Goal: Information Seeking & Learning: Learn about a topic

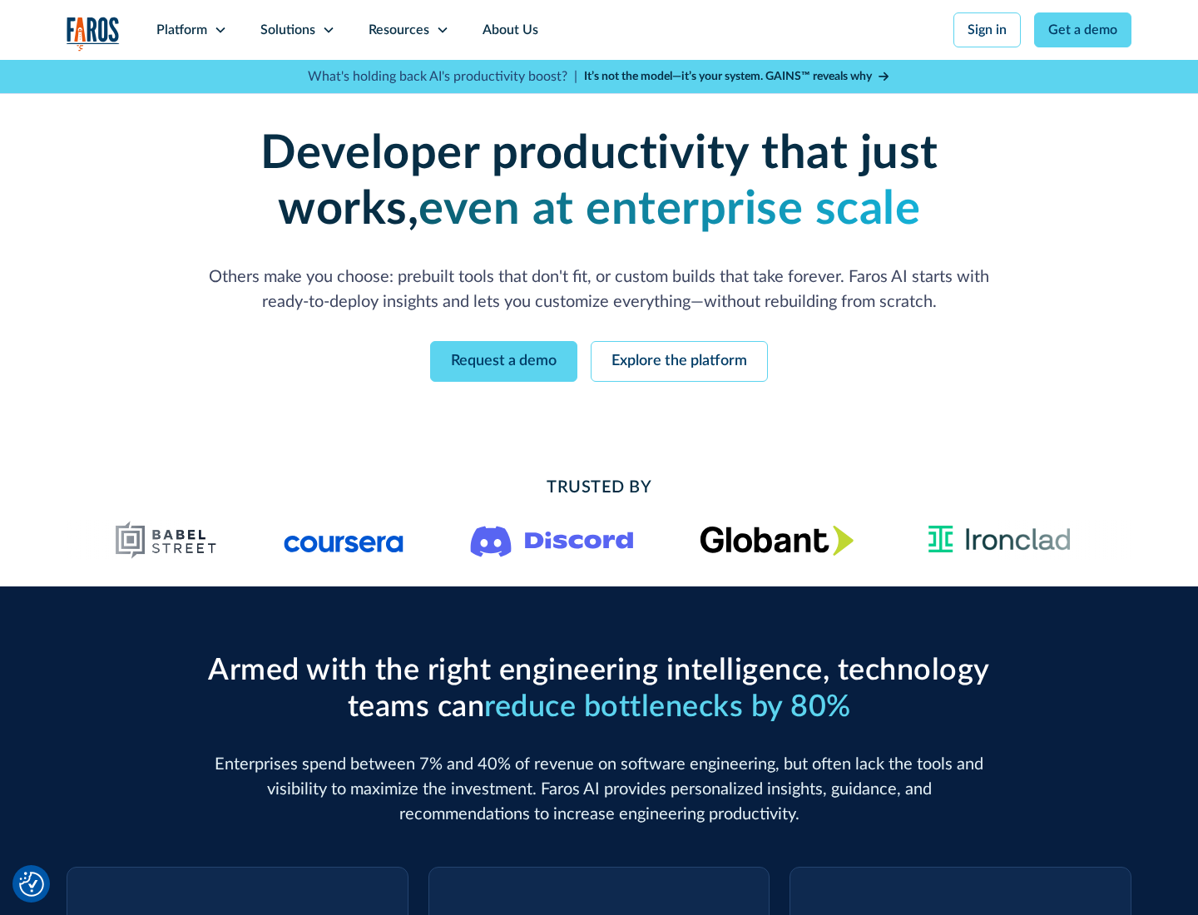
click at [220, 30] on icon at bounding box center [220, 29] width 13 height 13
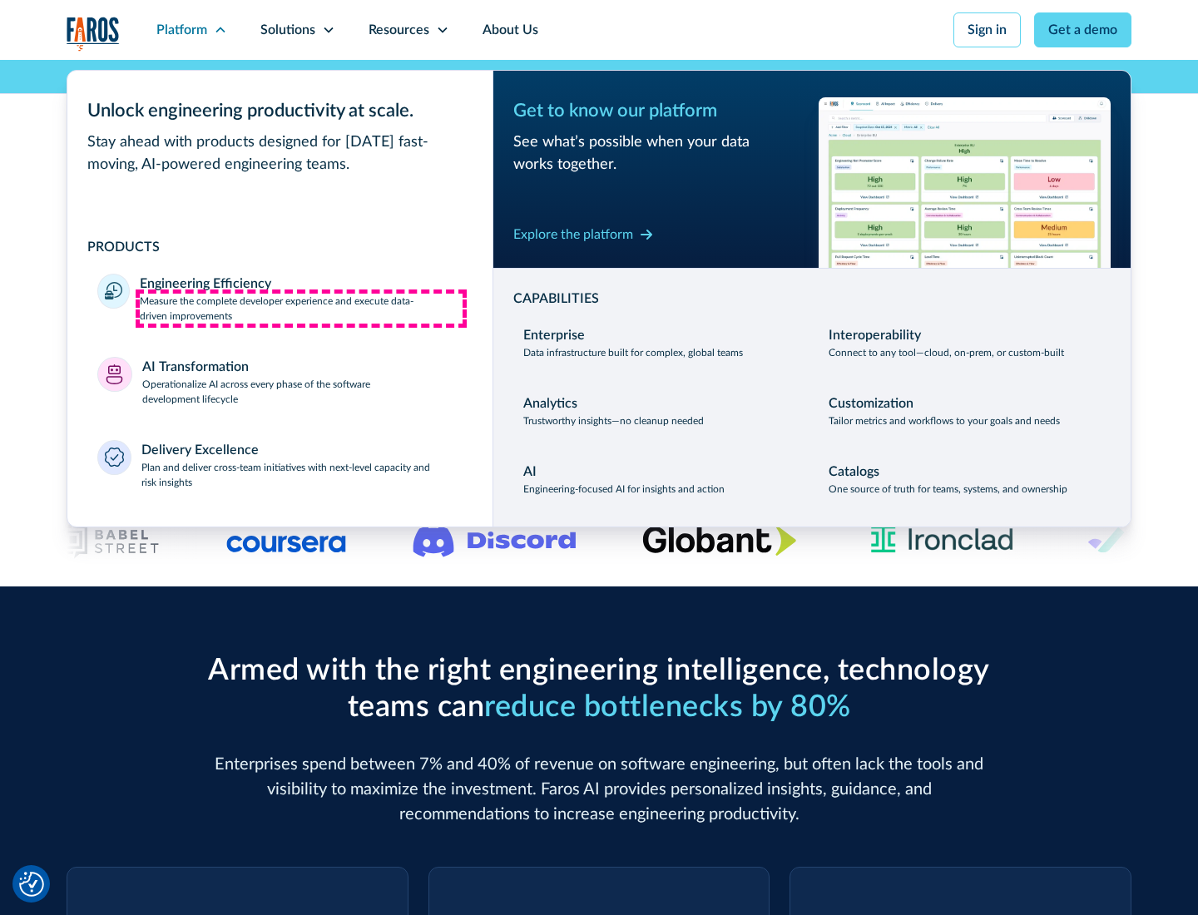
click at [301, 308] on p "Measure the complete developer experience and execute data-driven improvements" at bounding box center [301, 309] width 323 height 30
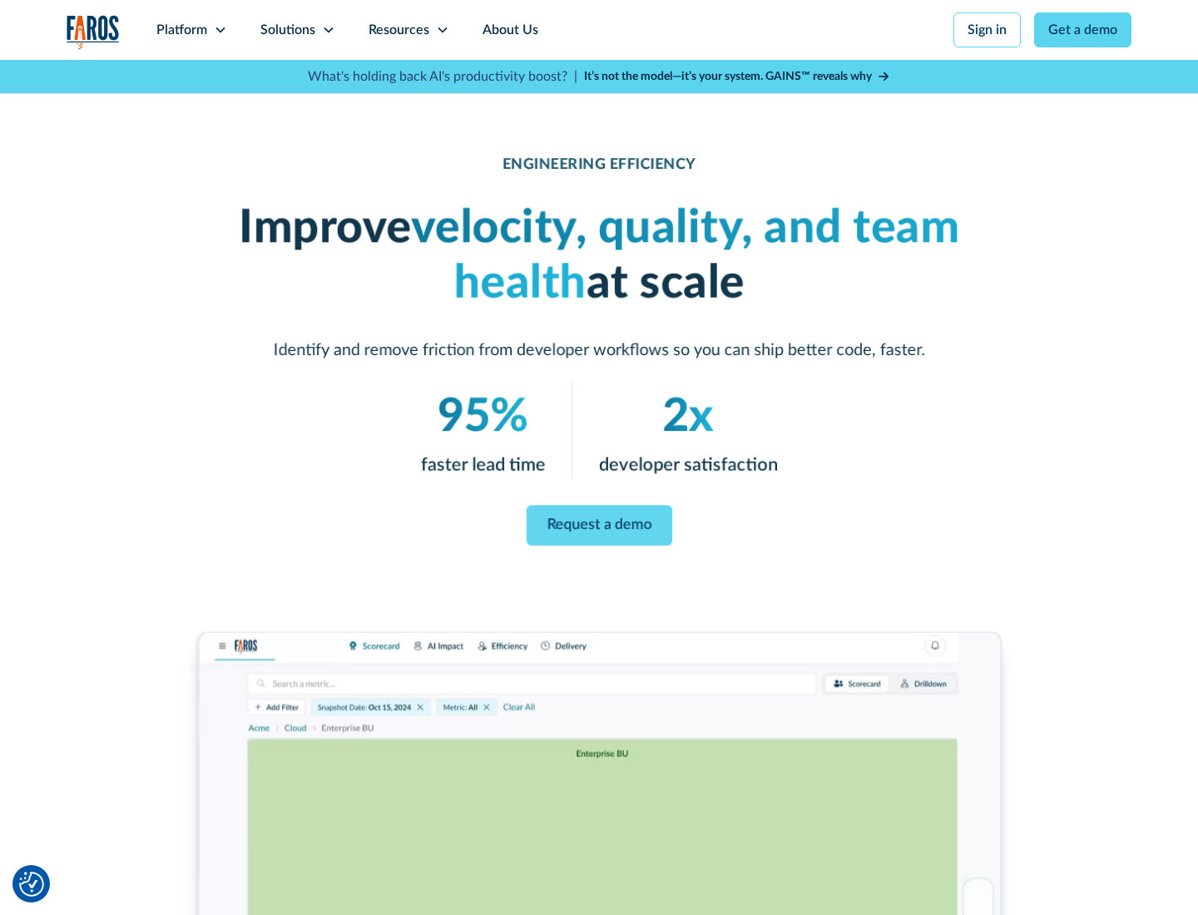
scroll to position [70, 0]
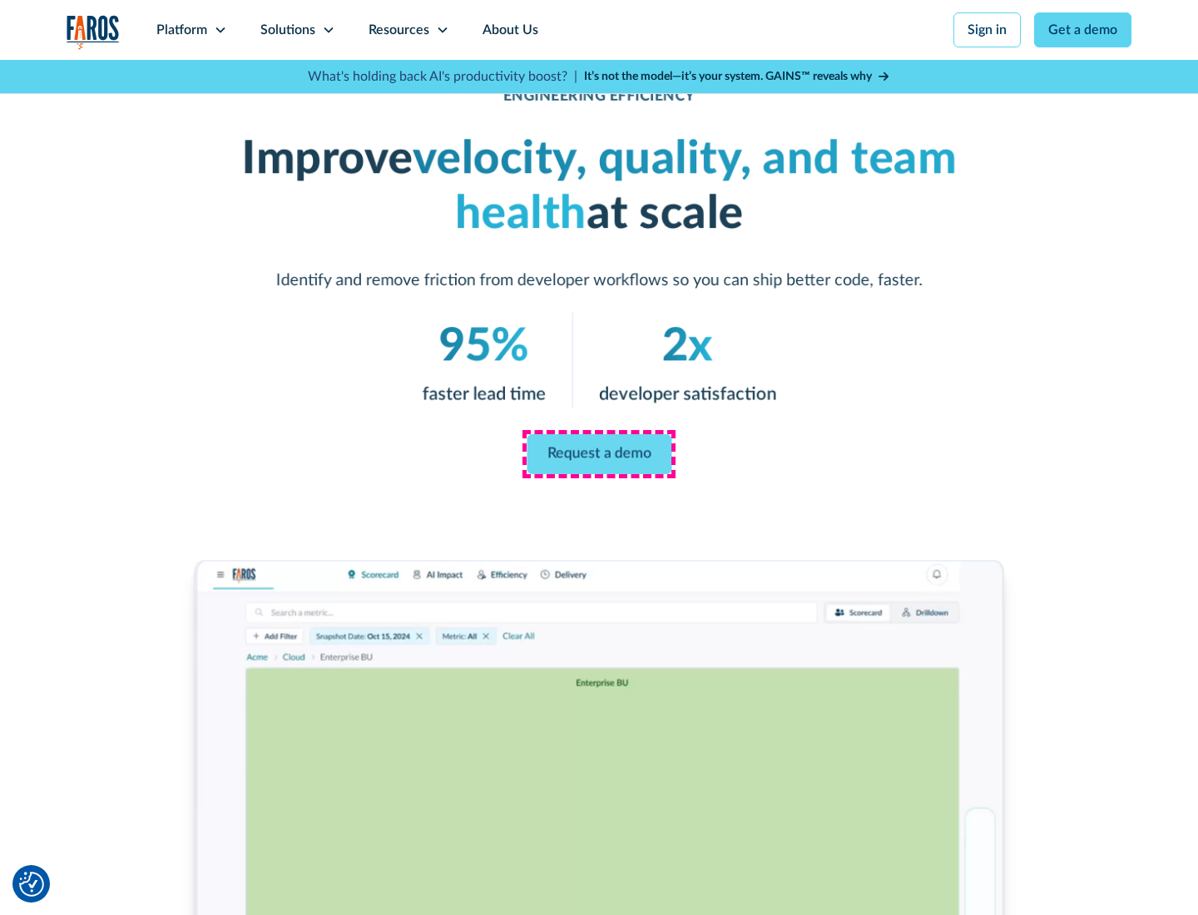
click at [599, 454] on link "Request a demo" at bounding box center [599, 454] width 145 height 40
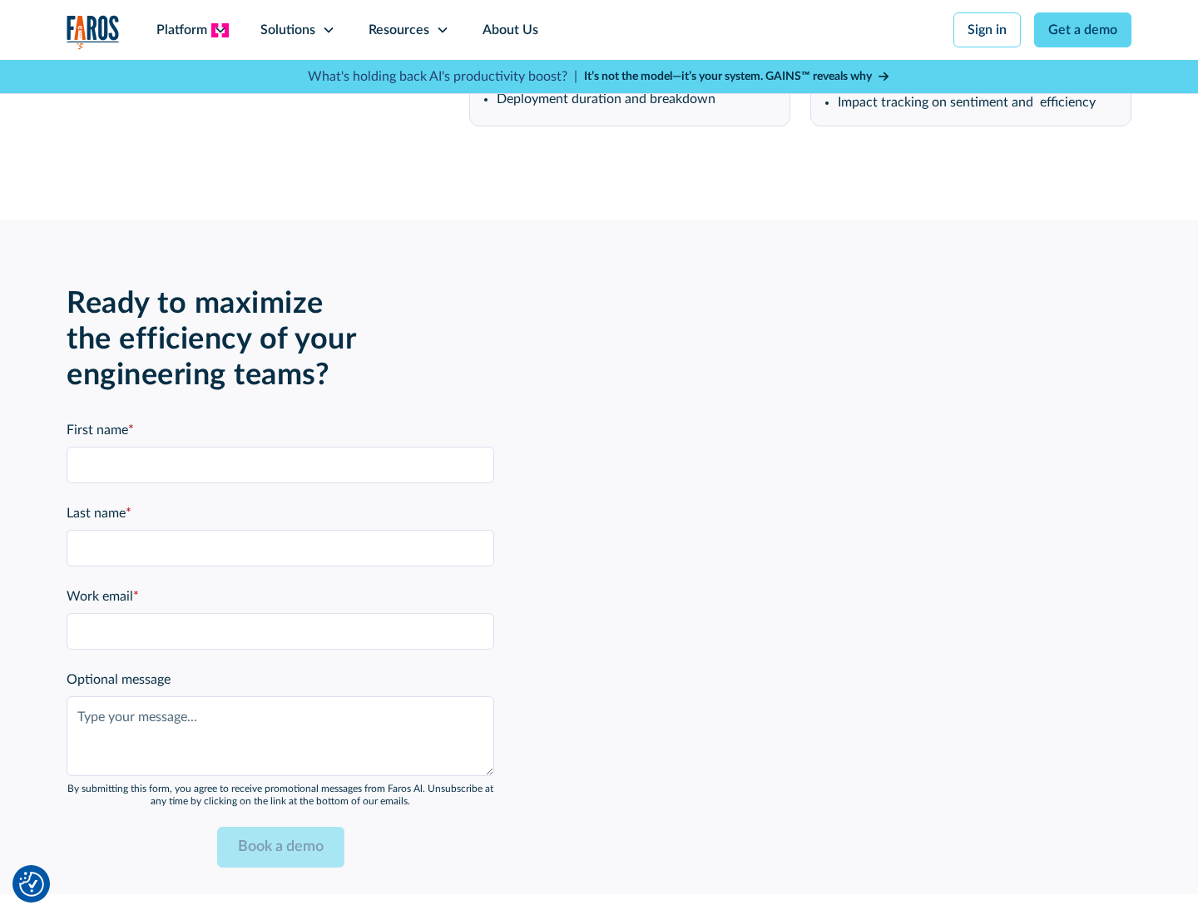
click at [220, 30] on icon at bounding box center [220, 29] width 13 height 13
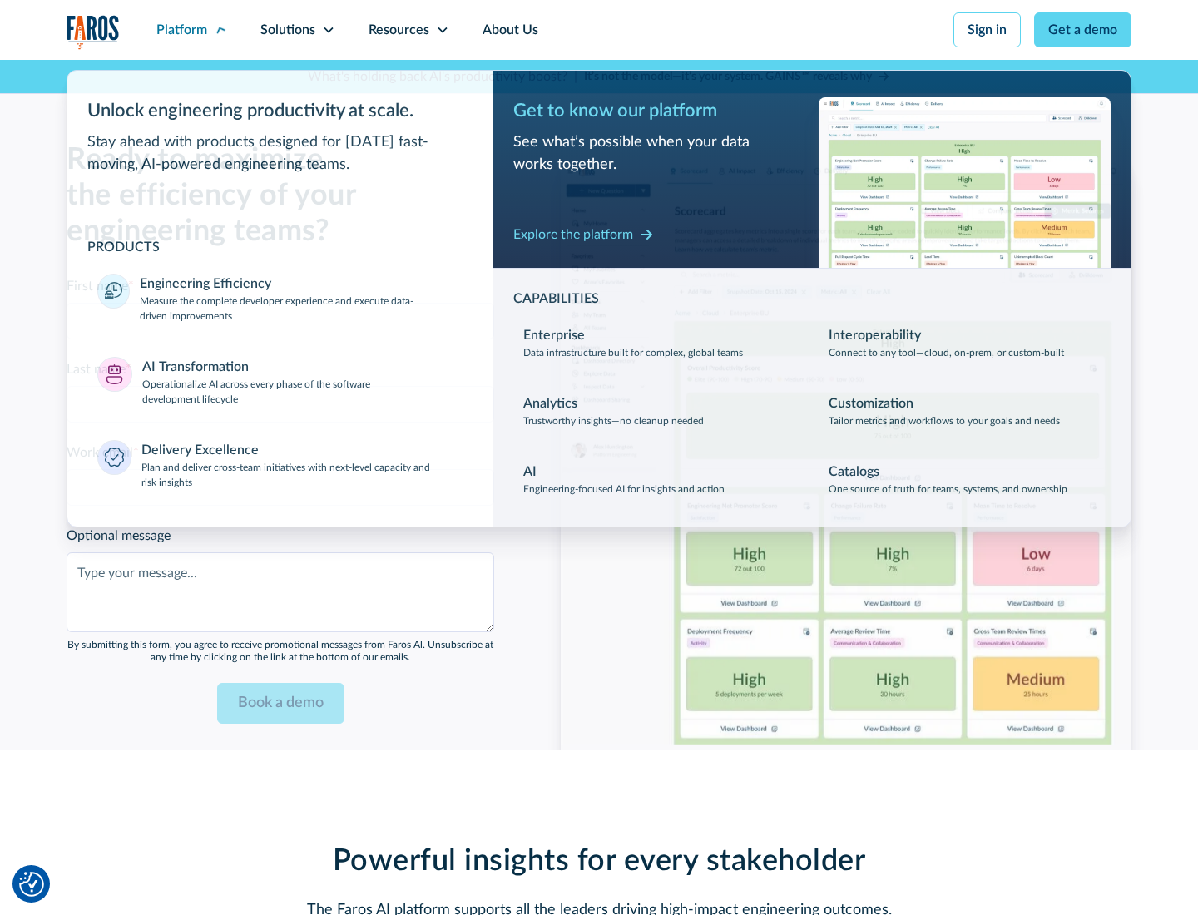
scroll to position [3649, 0]
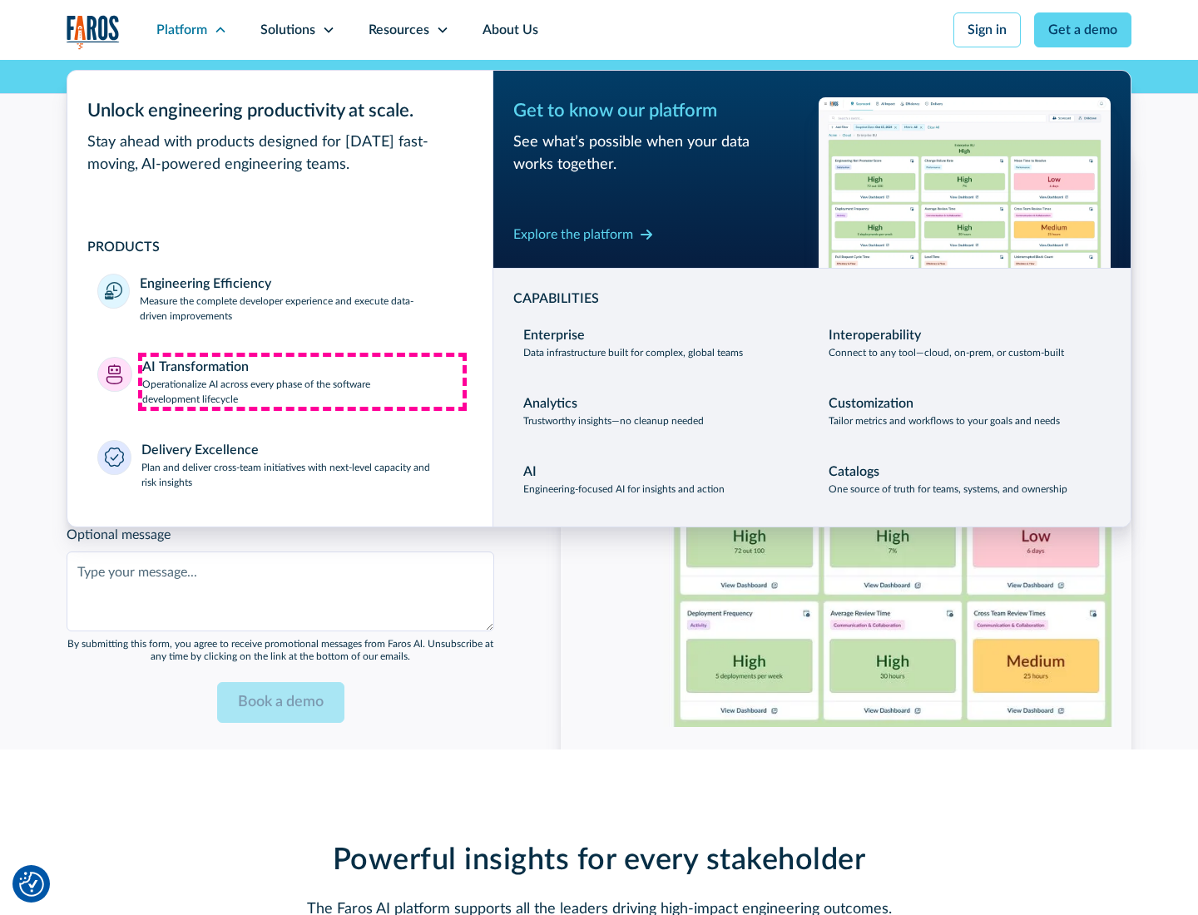
click at [302, 381] on p "Operationalize AI across every phase of the software development lifecycle" at bounding box center [302, 392] width 321 height 30
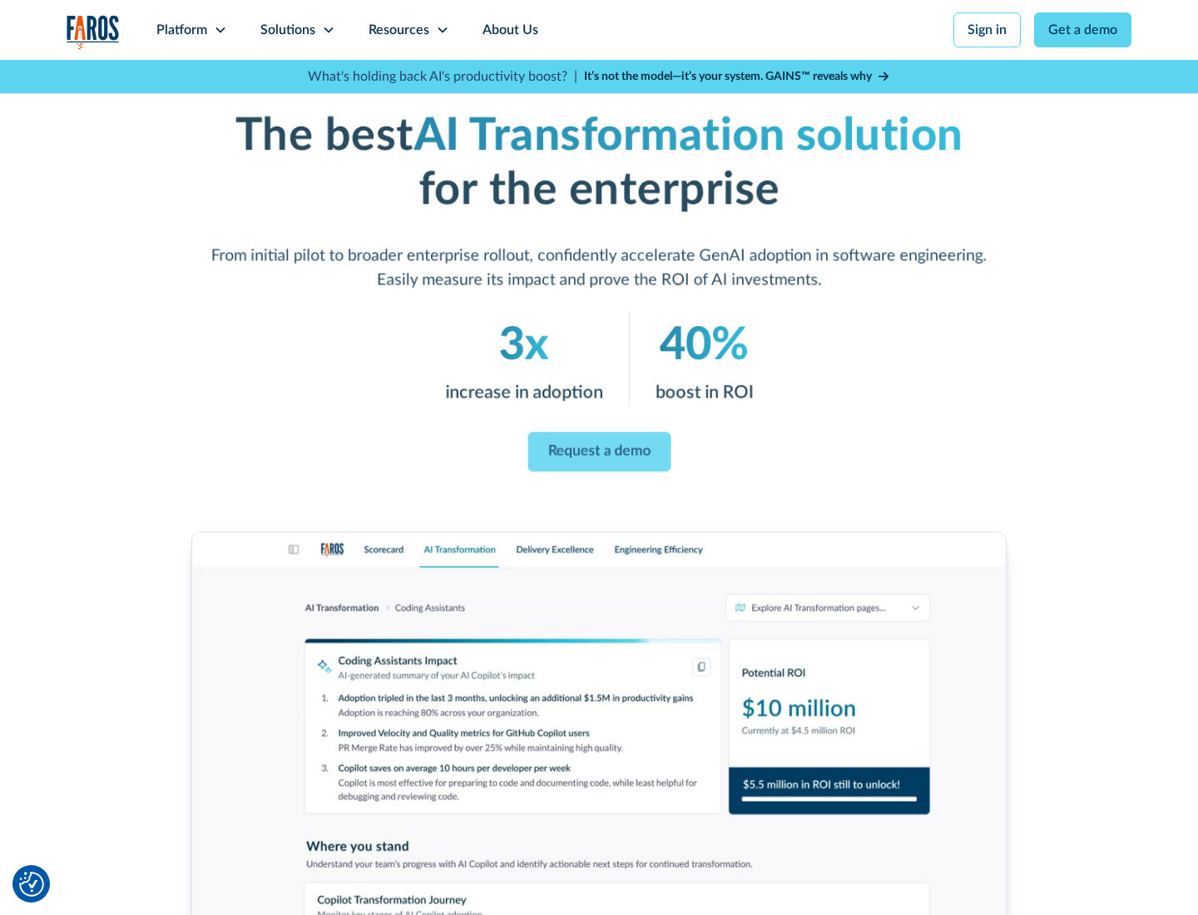
click at [599, 452] on link "Request a demo" at bounding box center [598, 453] width 143 height 40
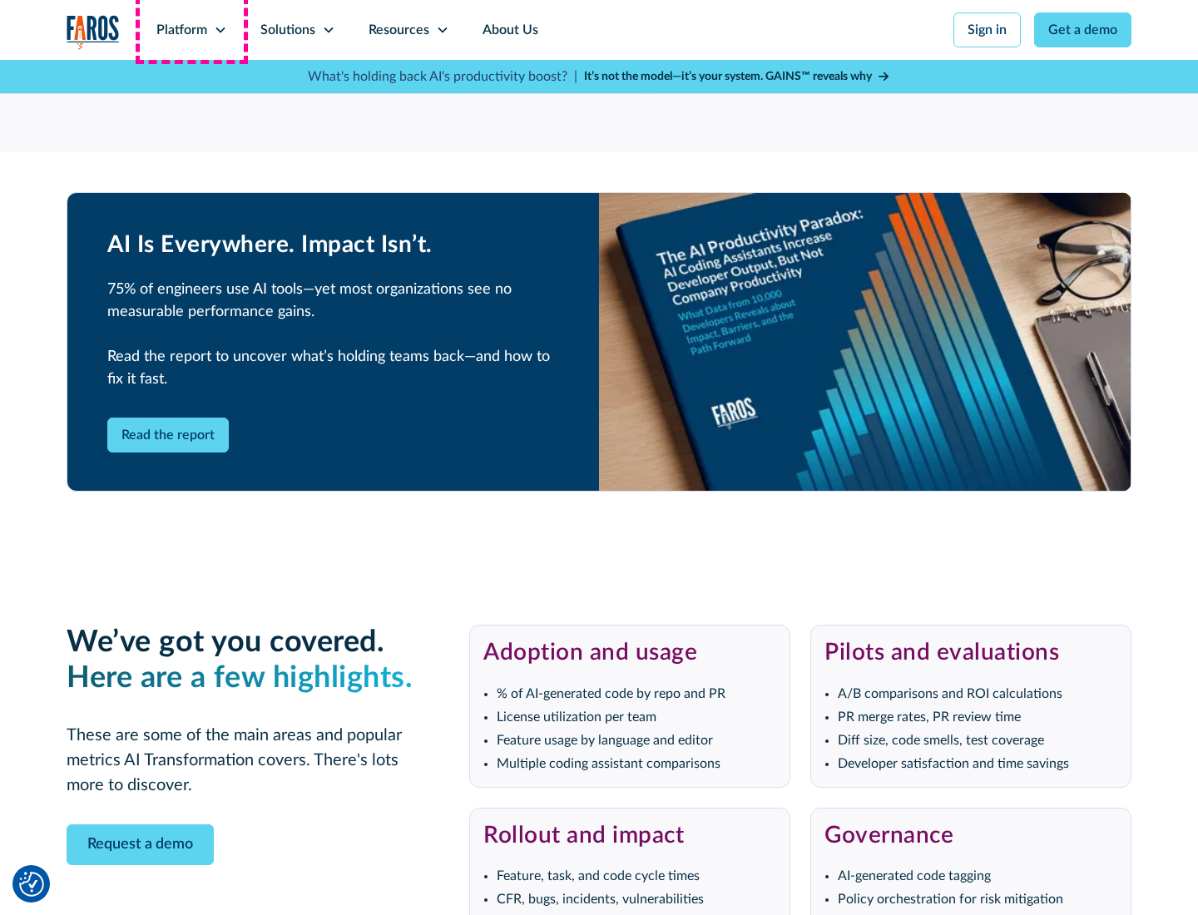
click at [191, 30] on div "Platform" at bounding box center [181, 30] width 51 height 20
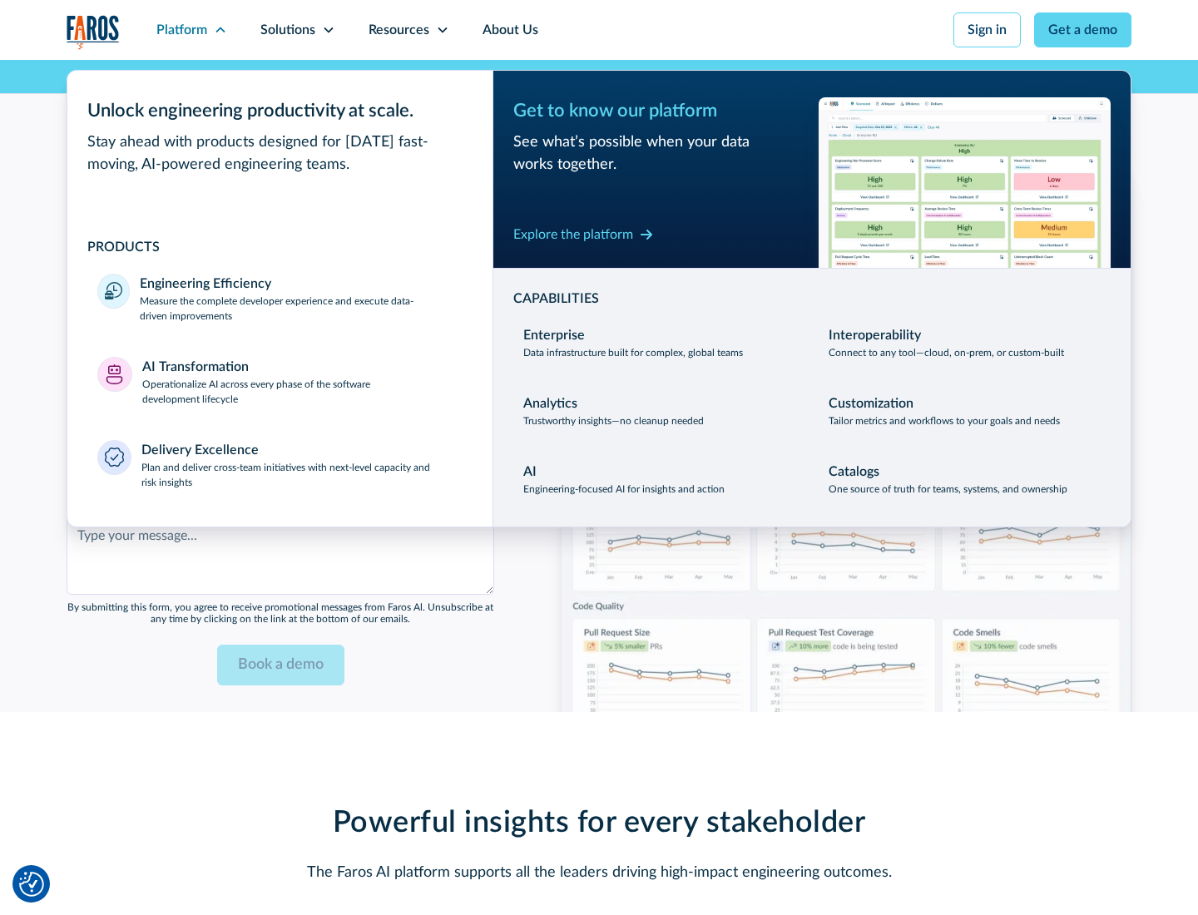
scroll to position [4049, 0]
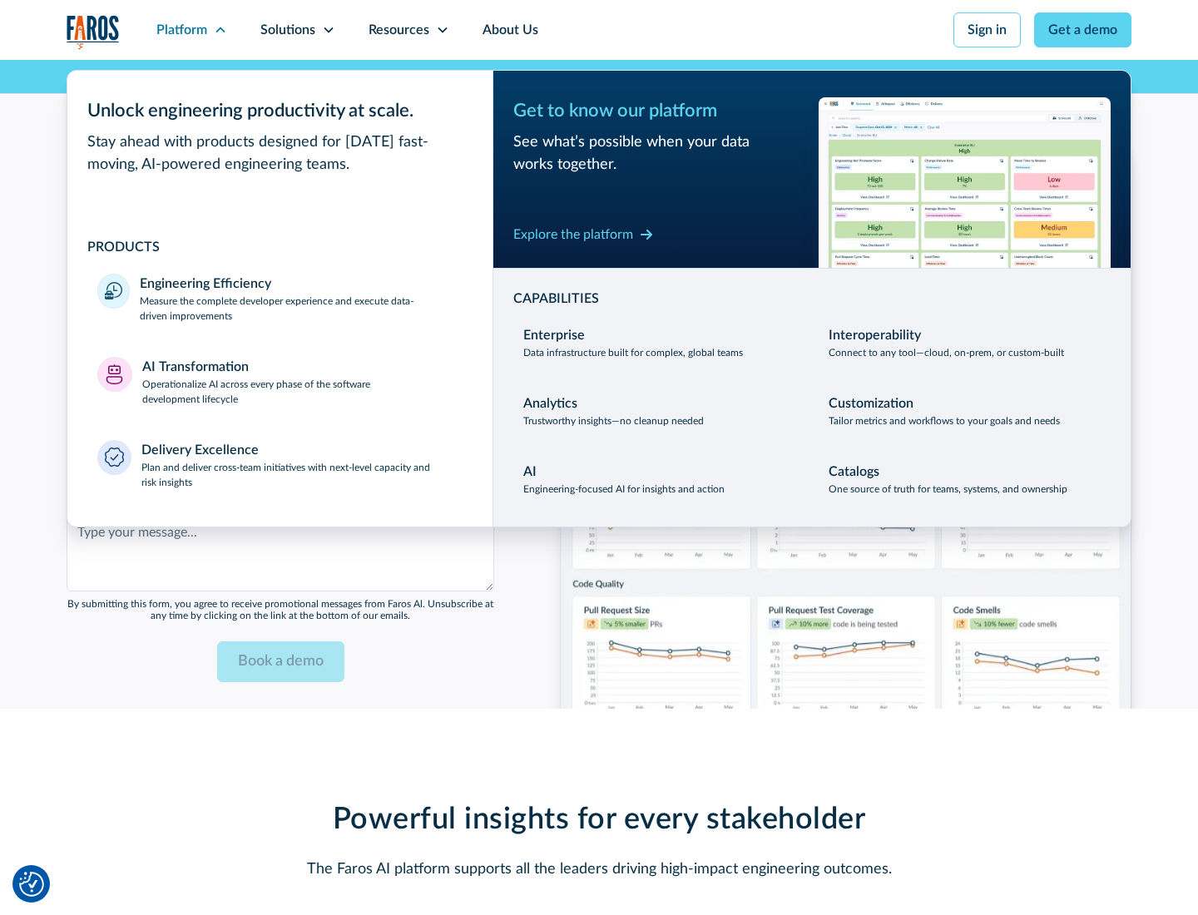
click at [573, 234] on div "Explore the platform" at bounding box center [573, 235] width 120 height 20
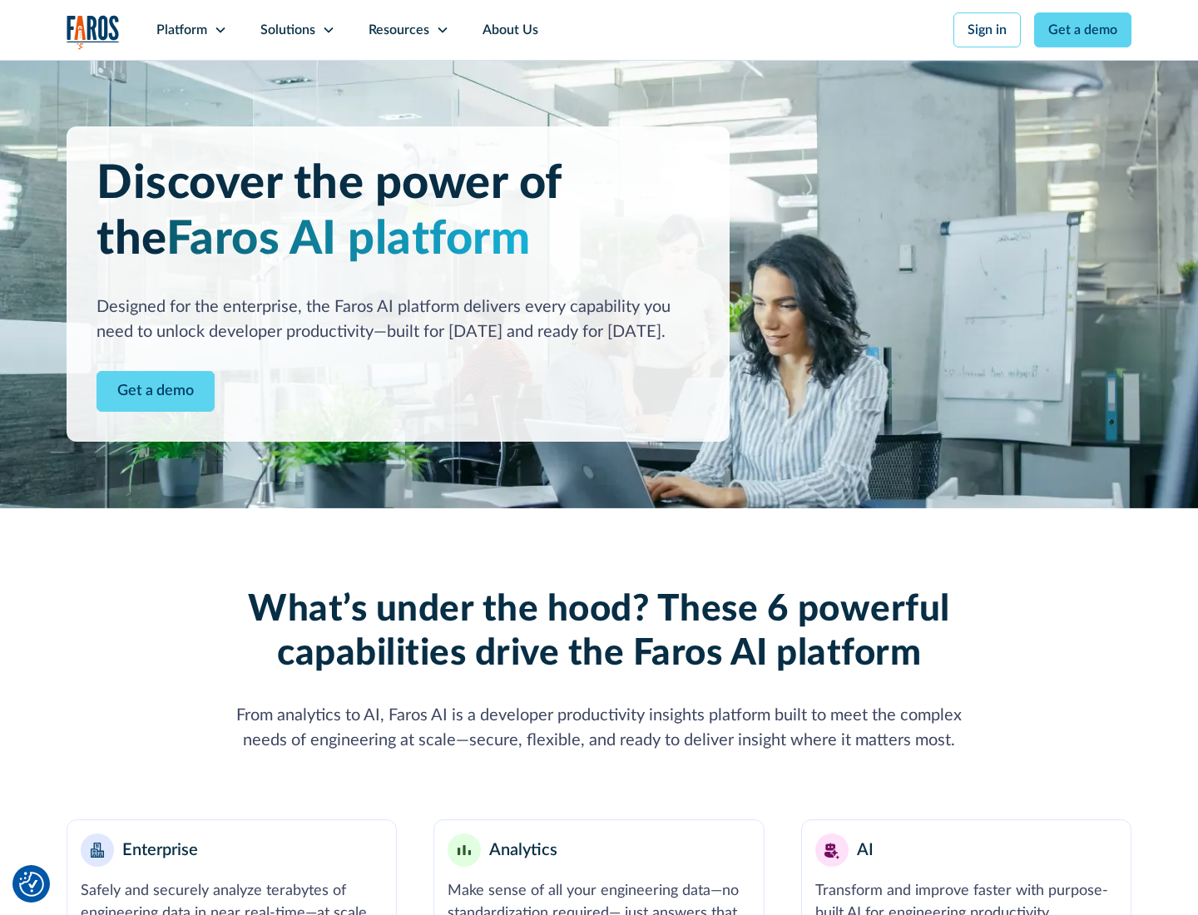
click at [156, 391] on link "Get a demo" at bounding box center [155, 391] width 118 height 41
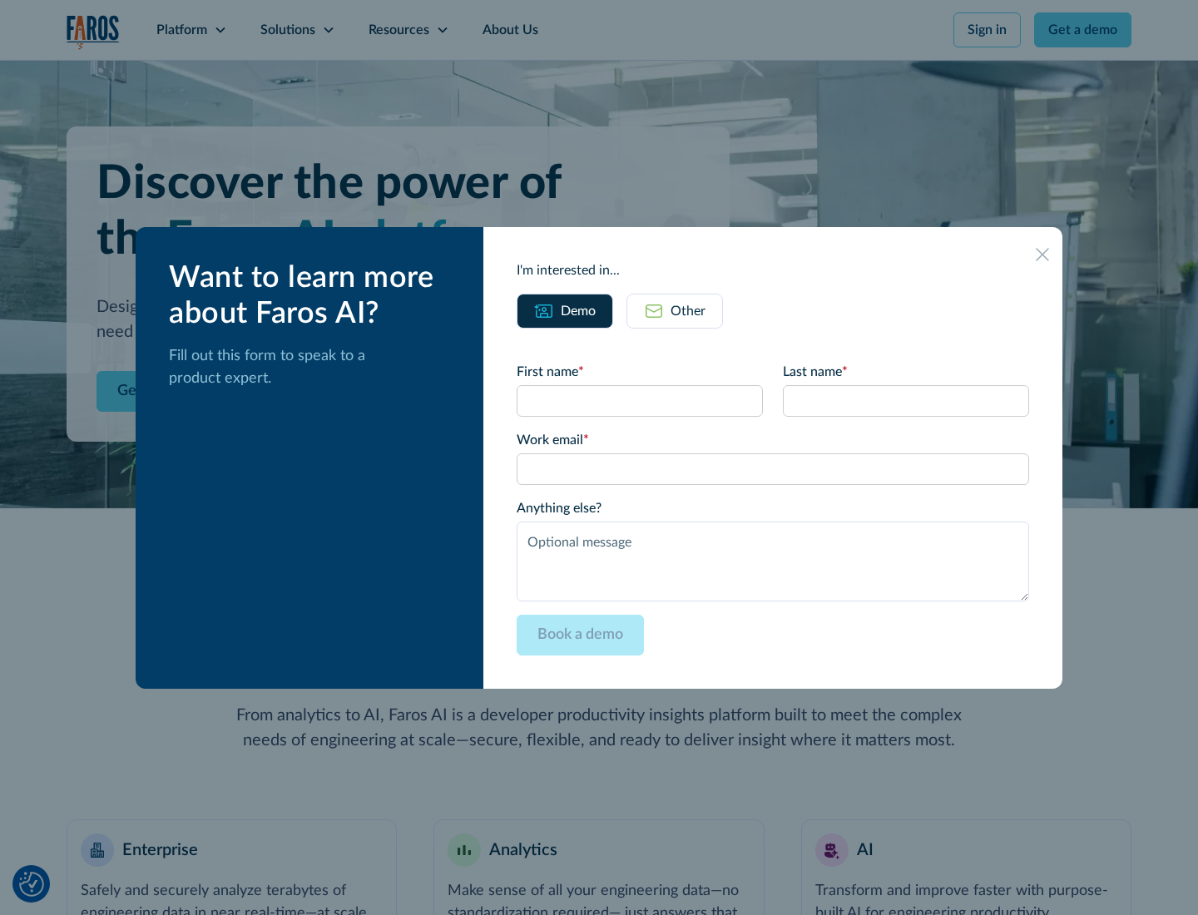
click at [688, 310] on div "Other" at bounding box center [687, 311] width 35 height 20
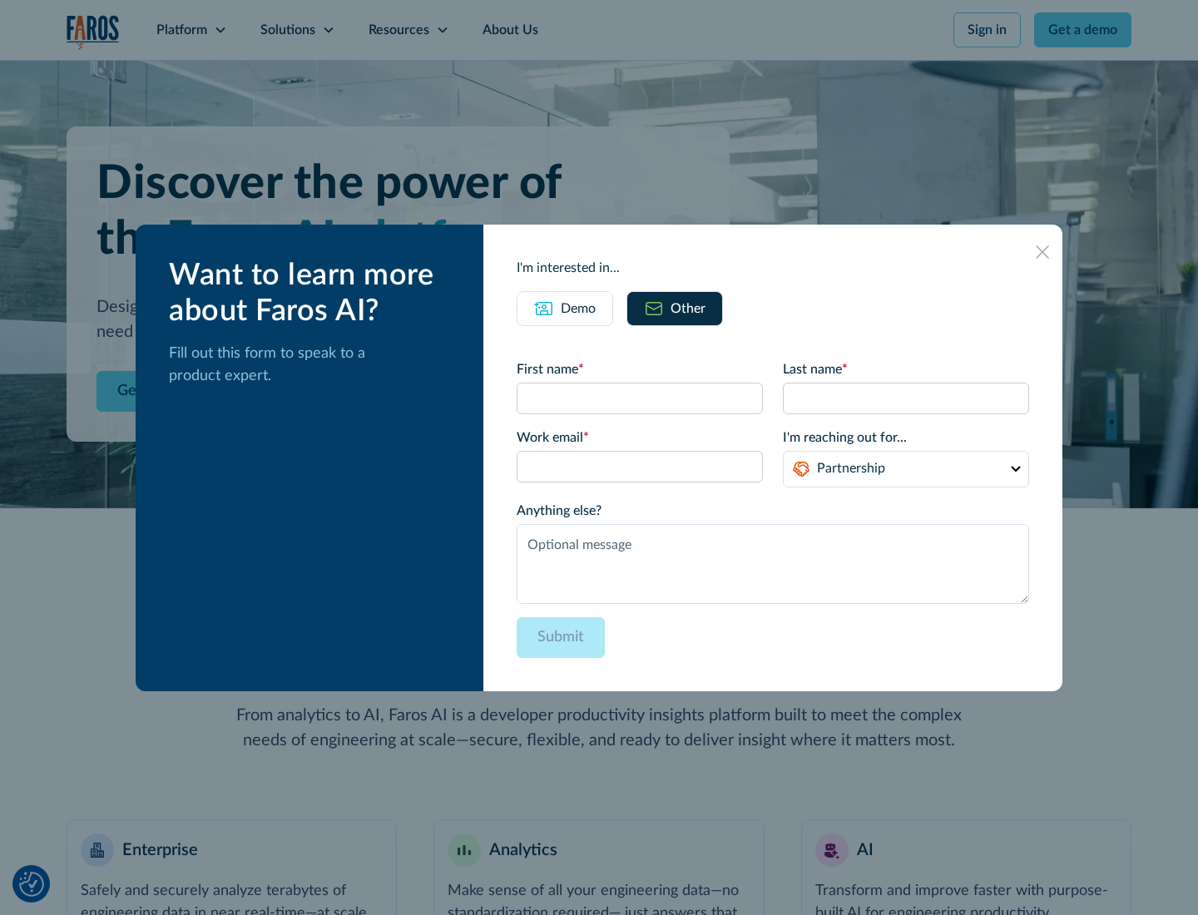
click at [578, 308] on div "Demo" at bounding box center [578, 309] width 35 height 20
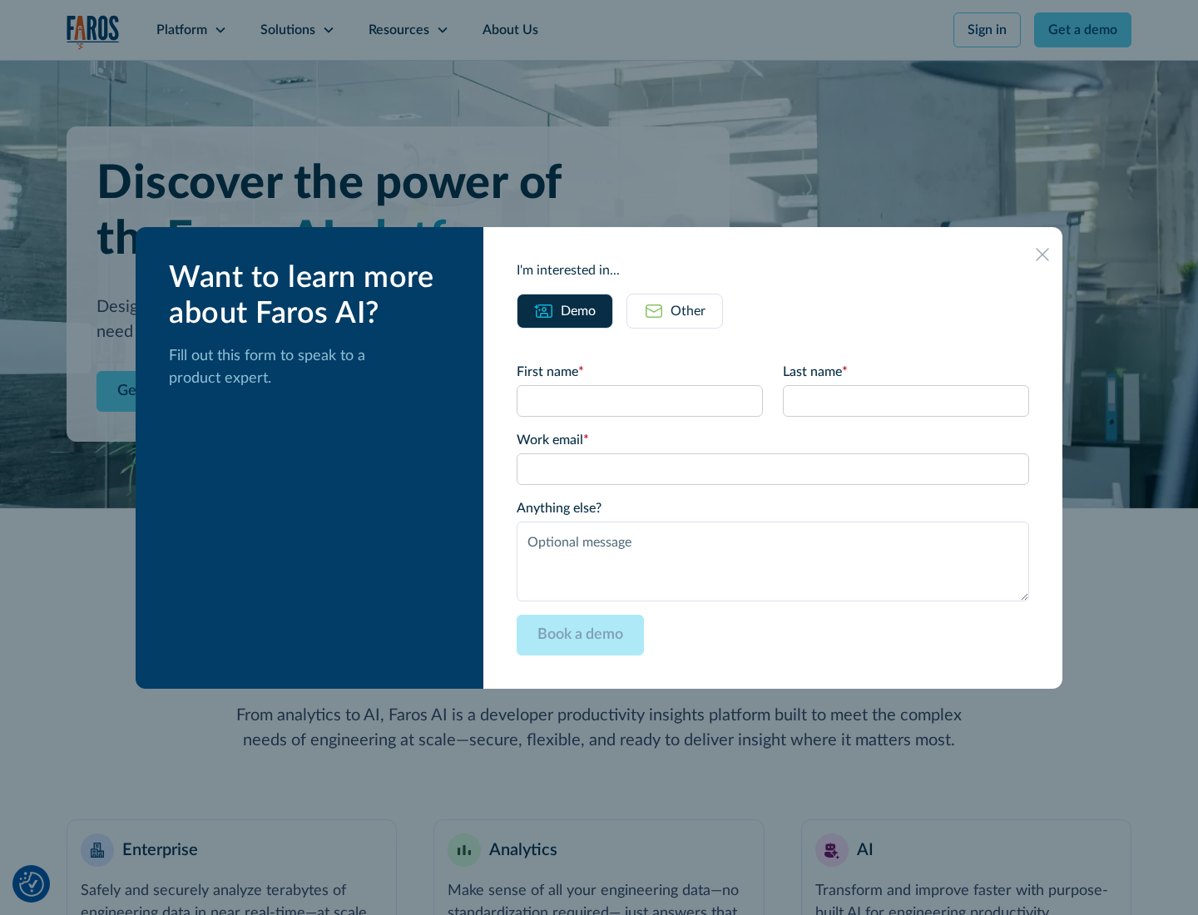
click at [1042, 254] on icon at bounding box center [1042, 254] width 13 height 13
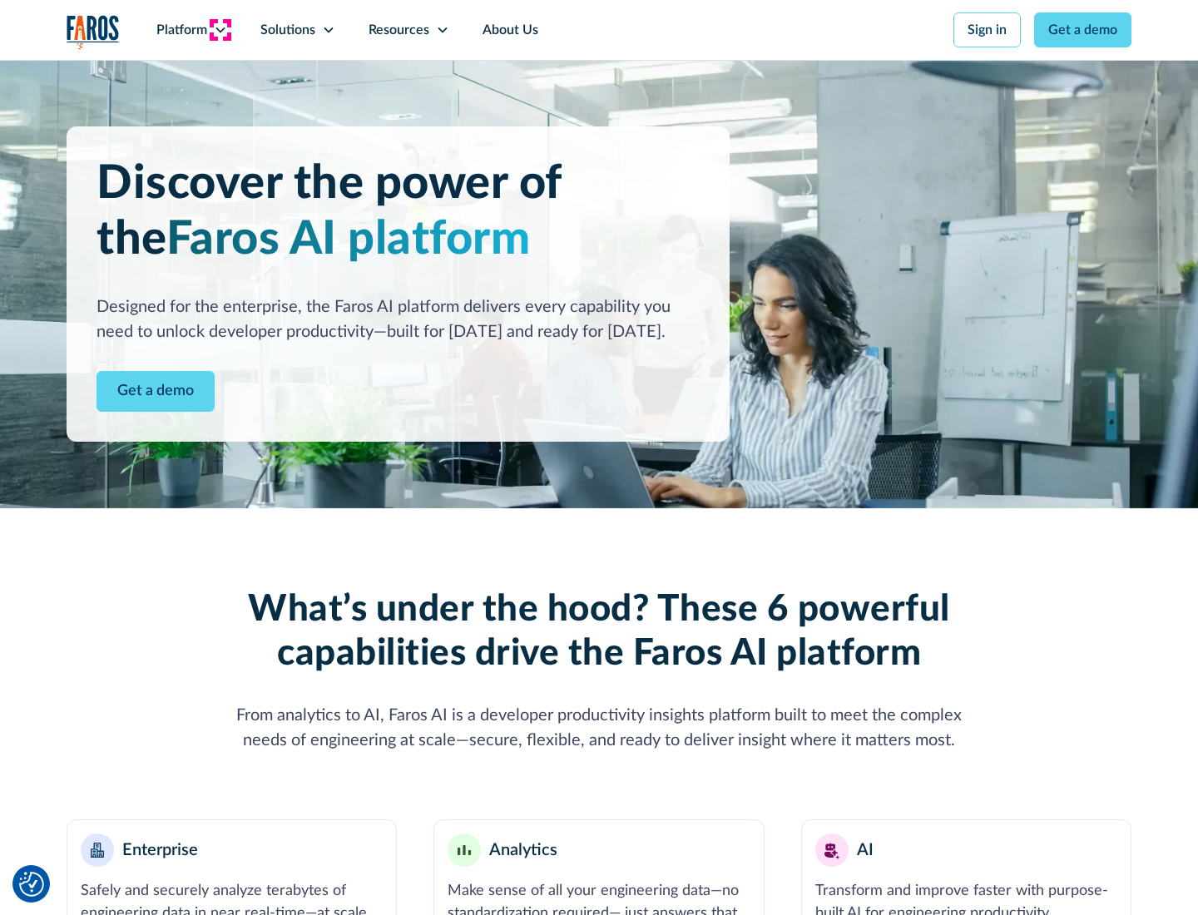
click at [220, 30] on icon at bounding box center [220, 29] width 13 height 13
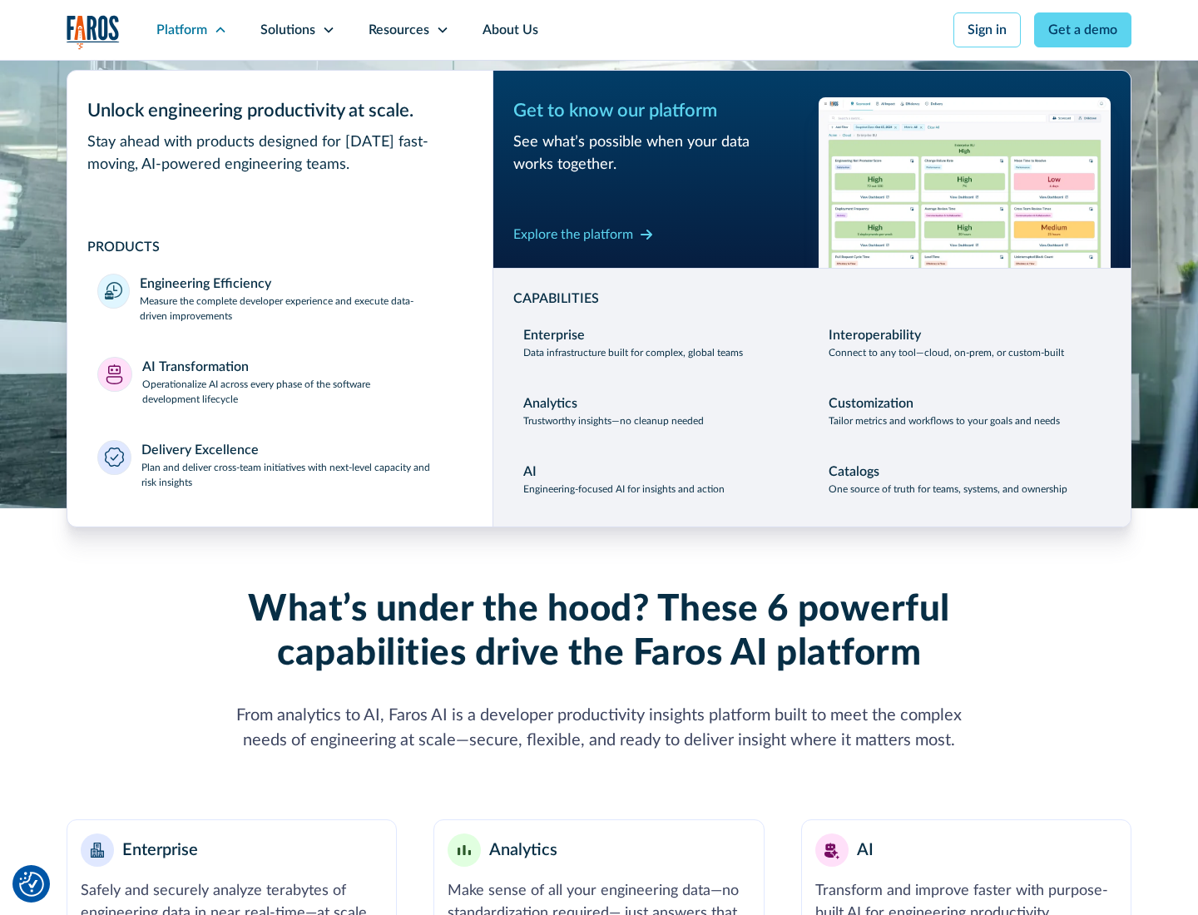
click at [301, 474] on p "Plan and deliver cross-team initiatives with next-level capacity and risk insig…" at bounding box center [302, 475] width 322 height 30
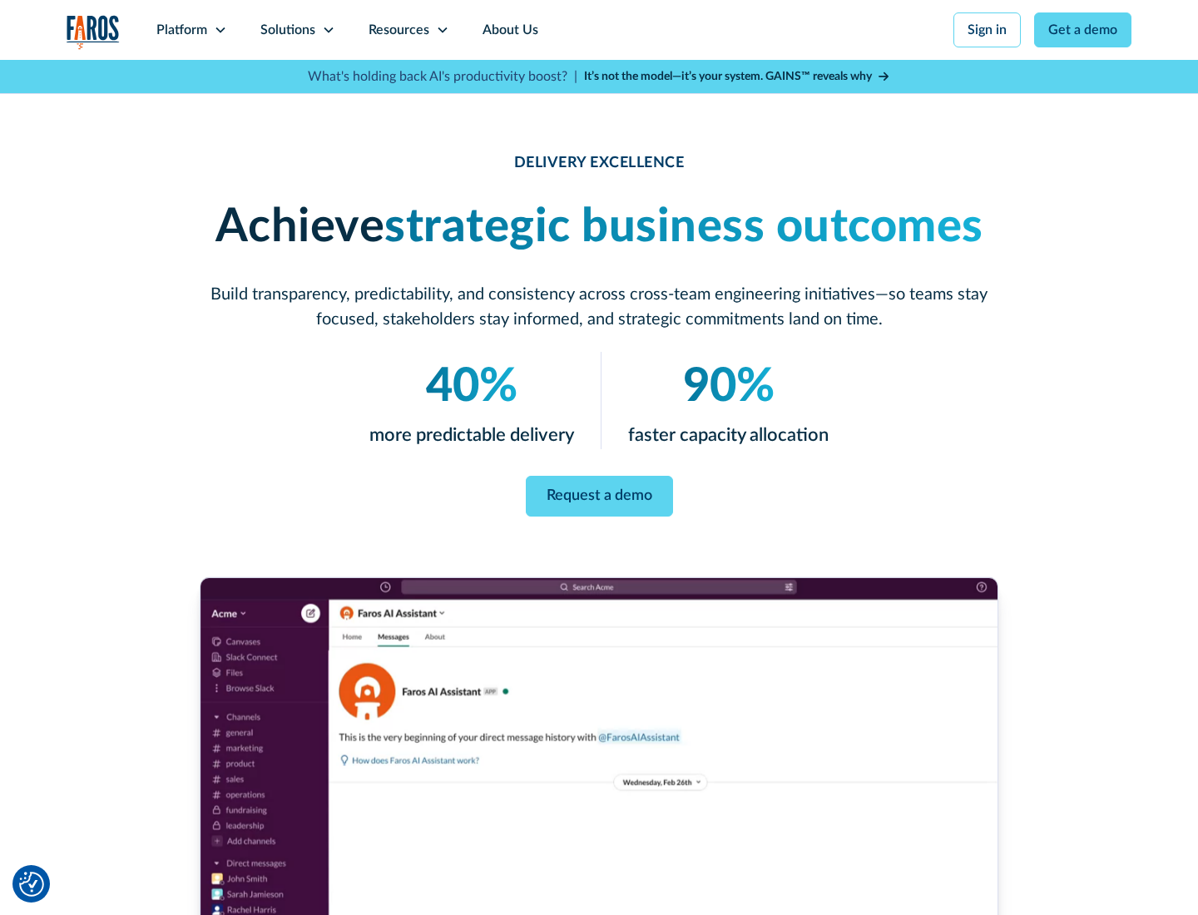
click at [328, 30] on icon at bounding box center [328, 29] width 13 height 13
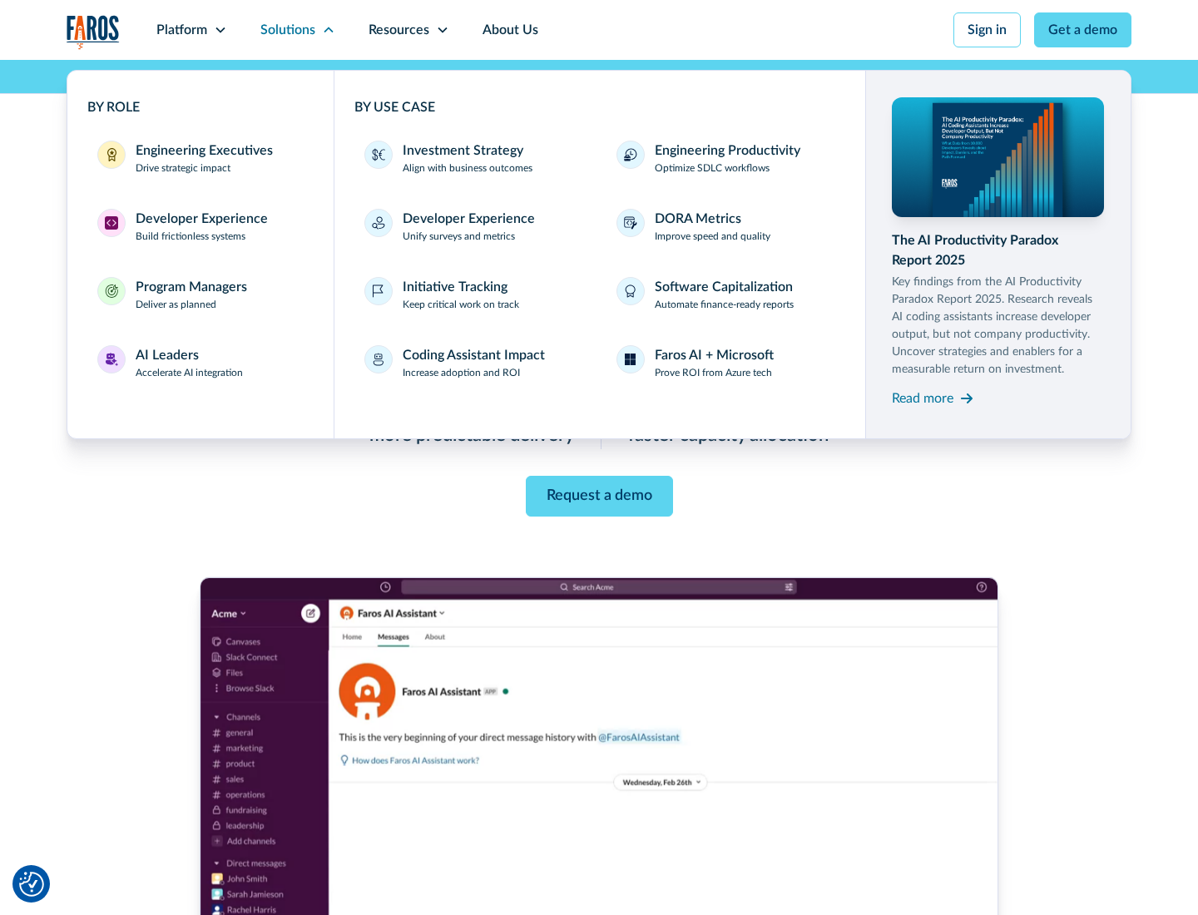
click at [200, 158] on div "Engineering Executives" at bounding box center [204, 151] width 137 height 20
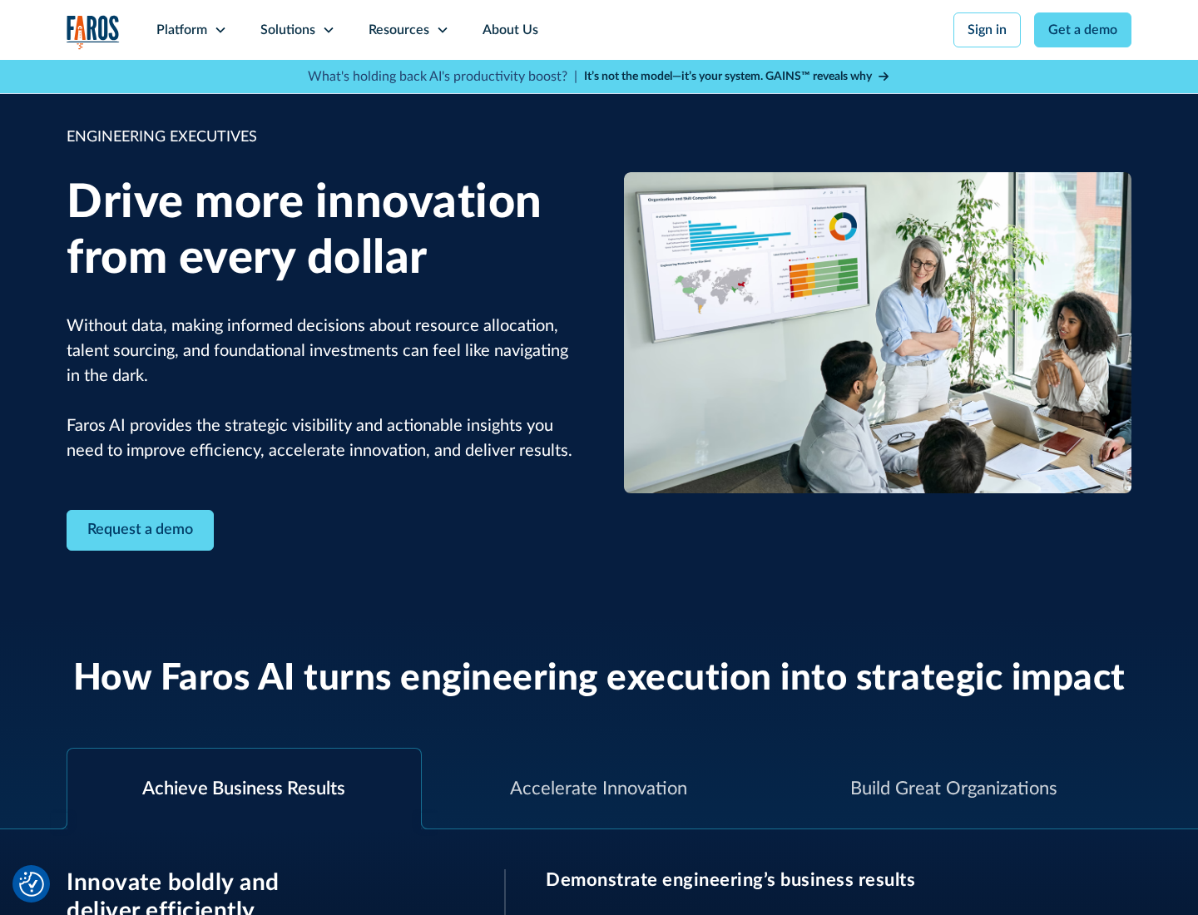
click at [328, 30] on icon at bounding box center [328, 29] width 13 height 13
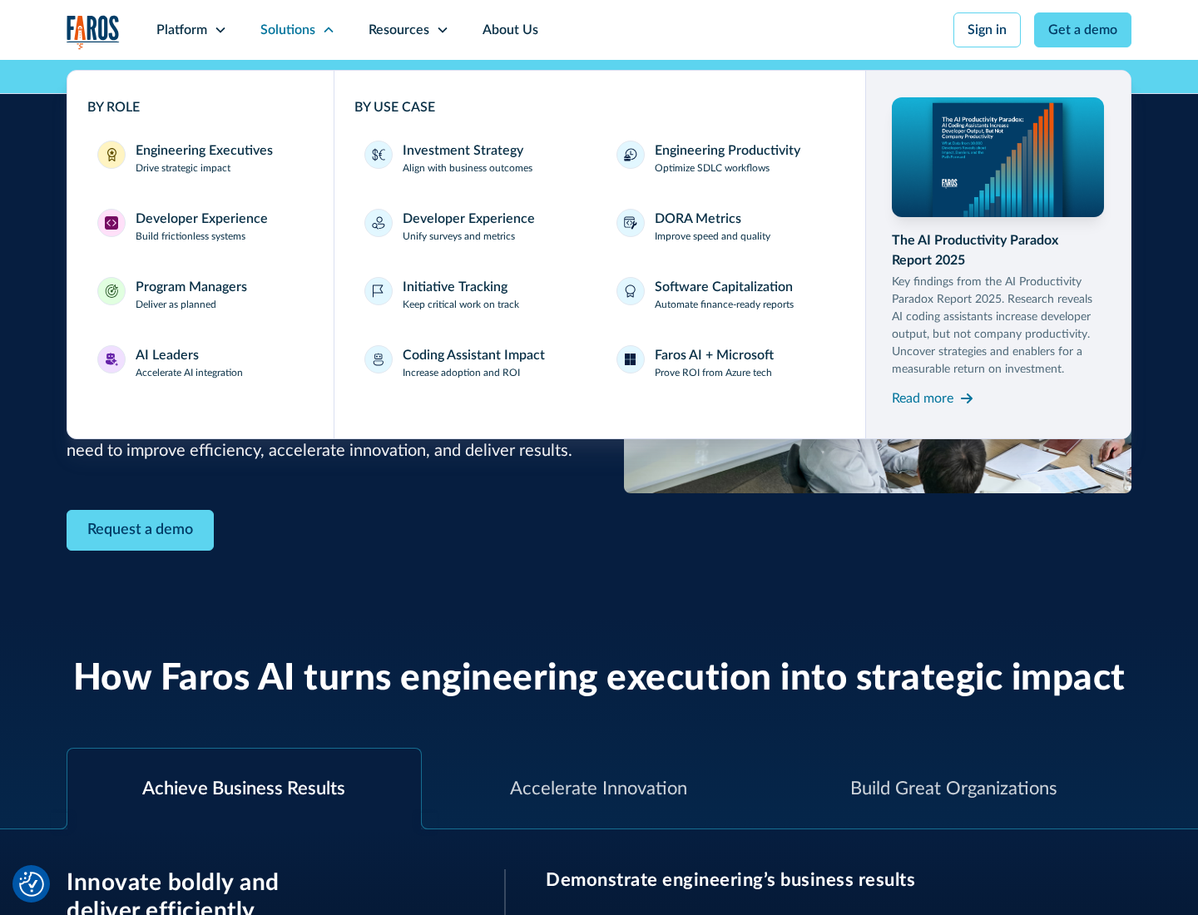
click at [200, 219] on div "Developer Experience" at bounding box center [202, 219] width 132 height 20
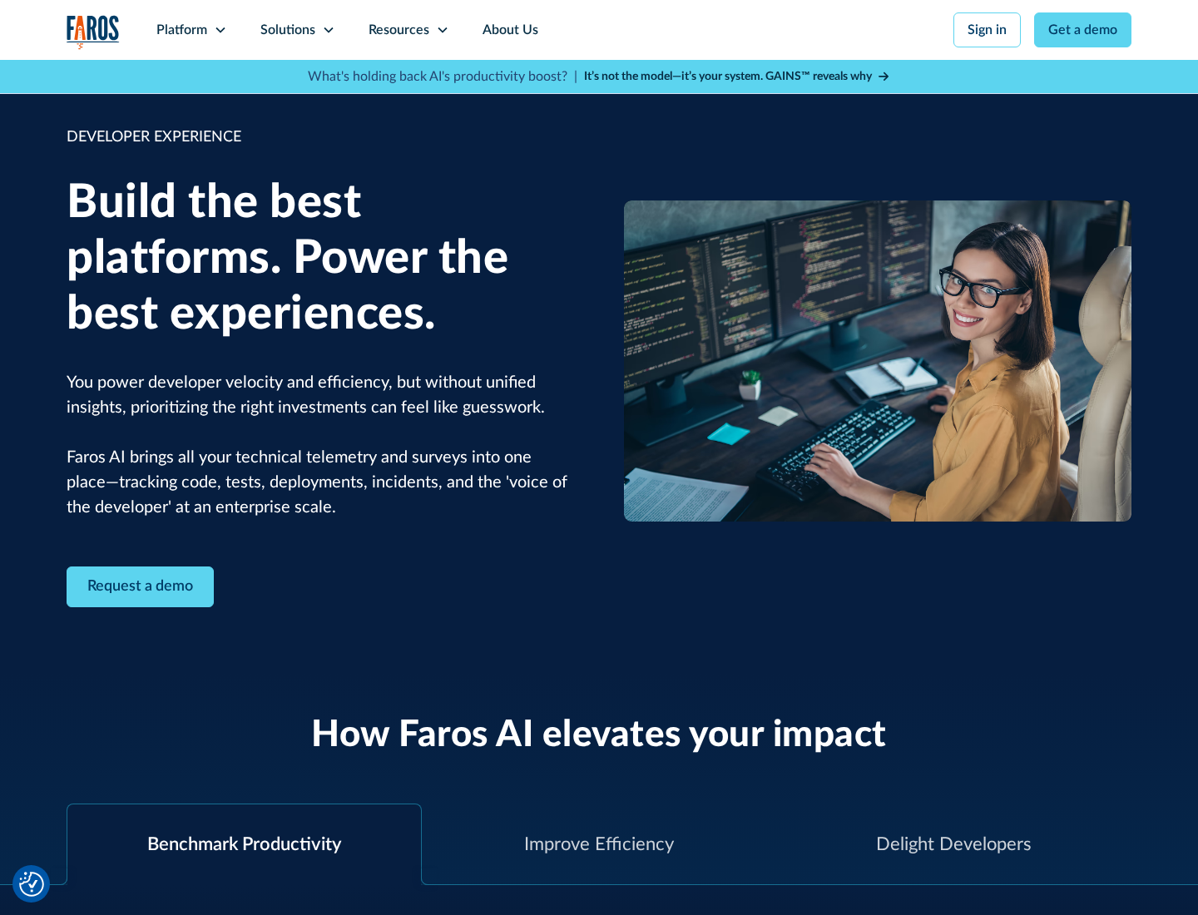
click at [297, 30] on div "Solutions" at bounding box center [287, 30] width 55 height 20
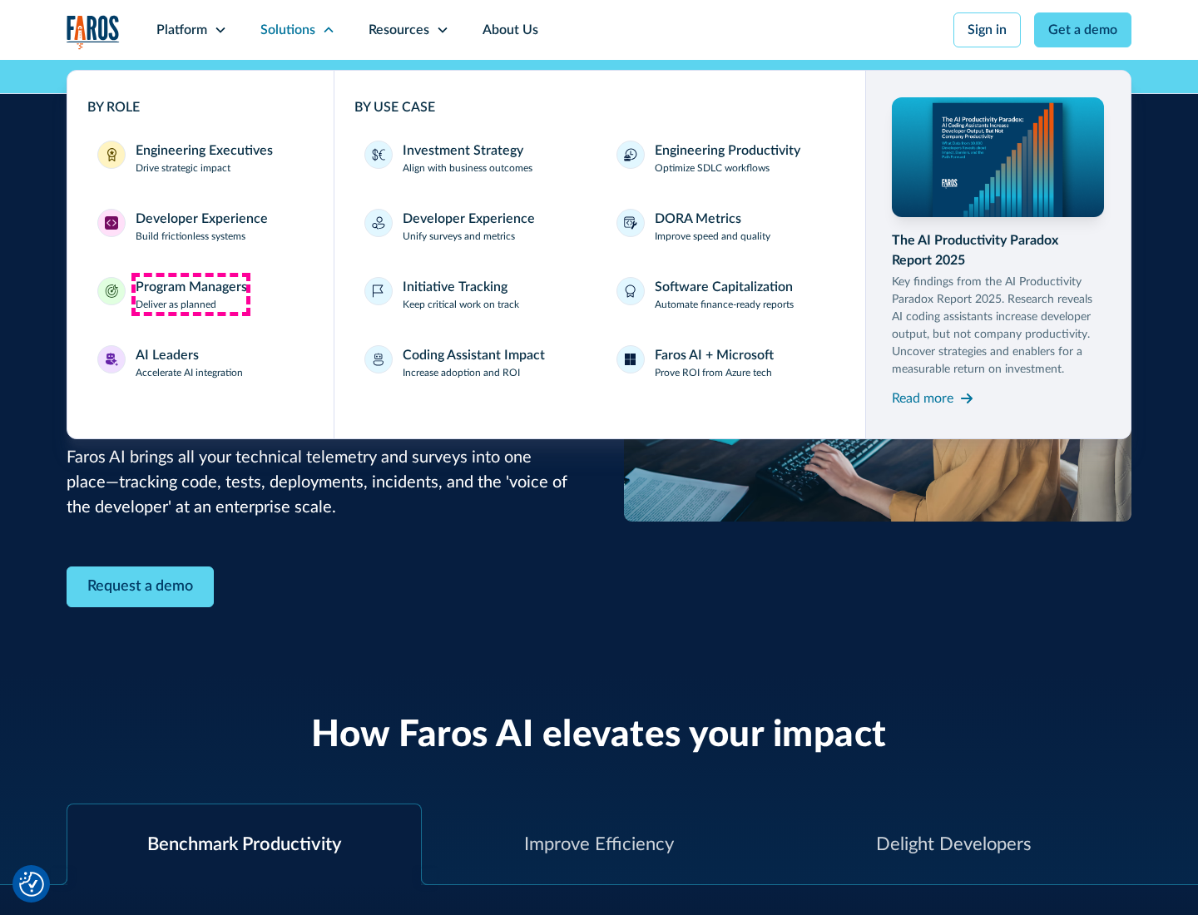
click at [190, 294] on div "Program Managers" at bounding box center [191, 287] width 111 height 20
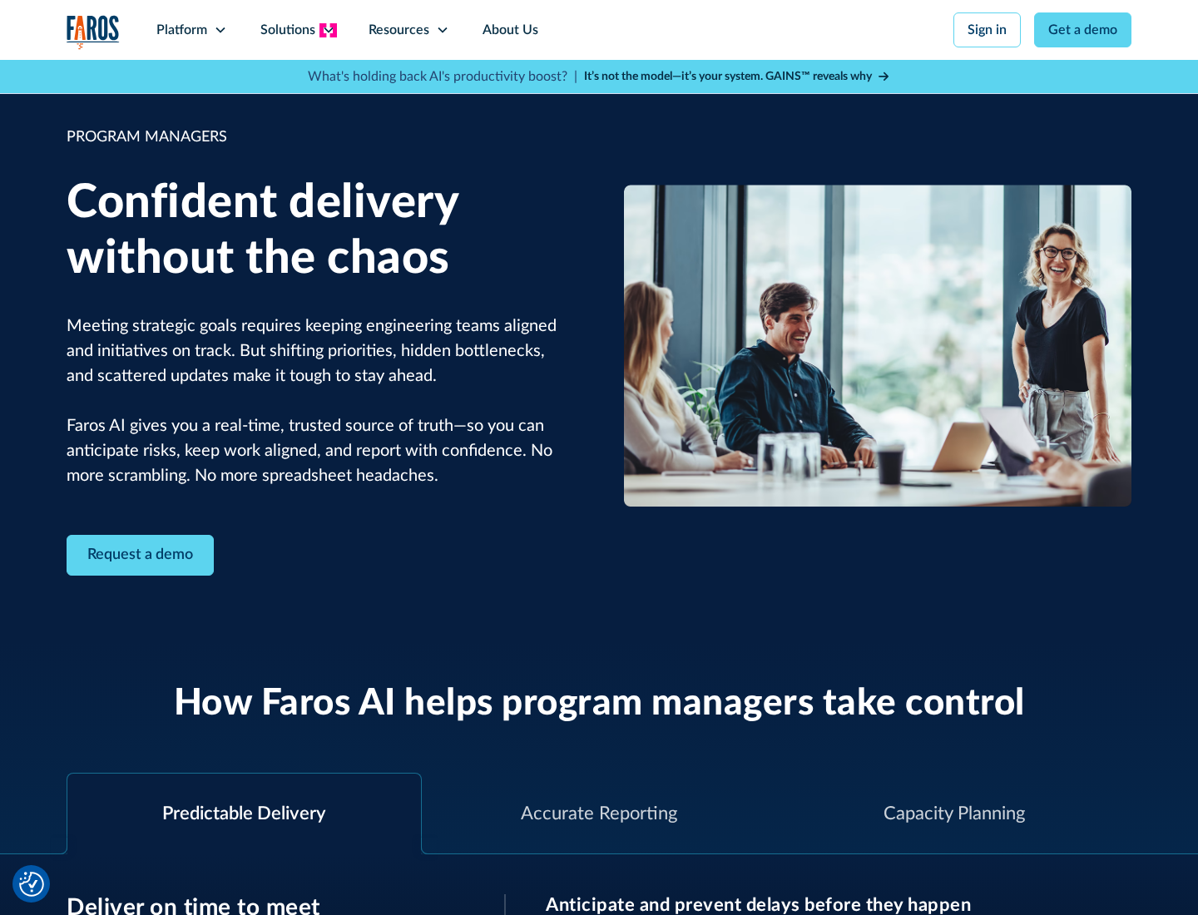
click at [328, 30] on icon at bounding box center [328, 29] width 13 height 13
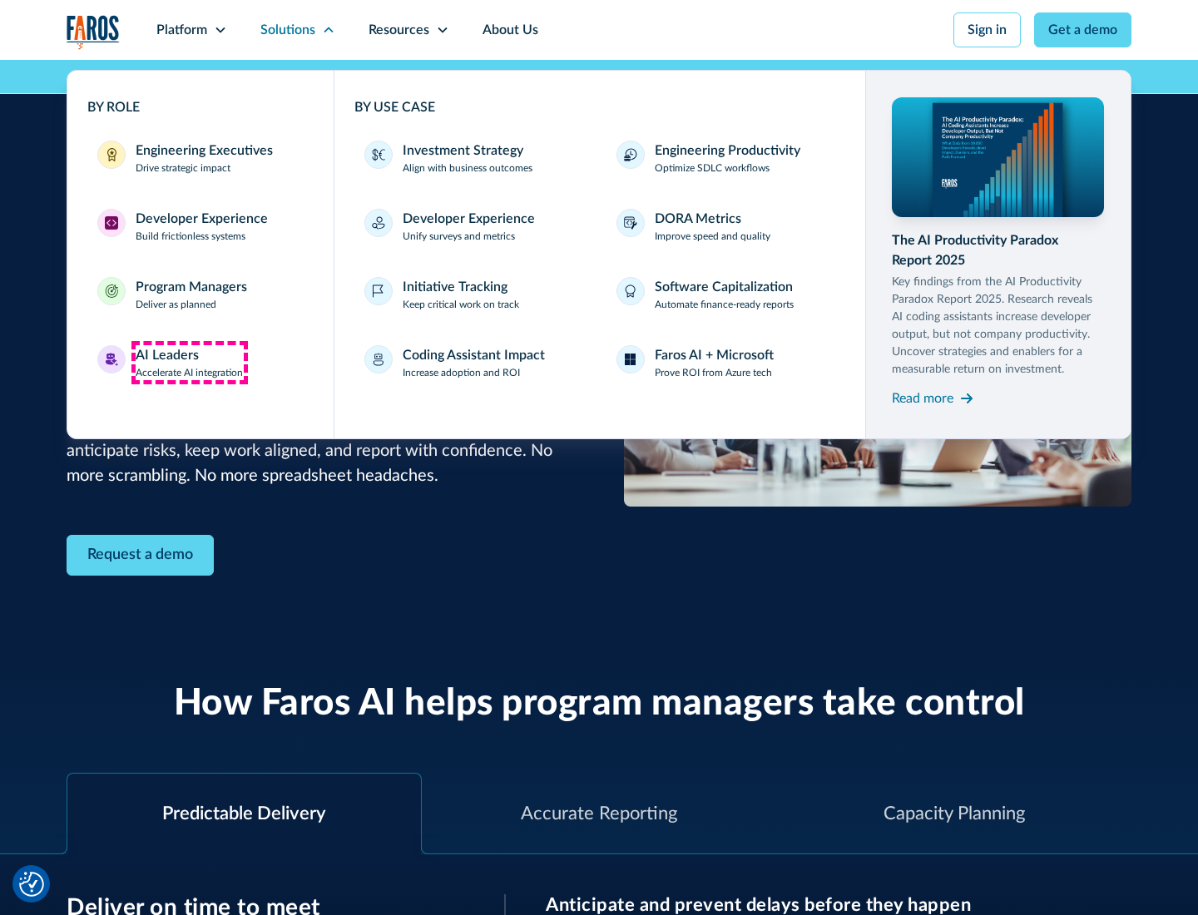
click at [190, 363] on div "AI Leaders" at bounding box center [167, 355] width 63 height 20
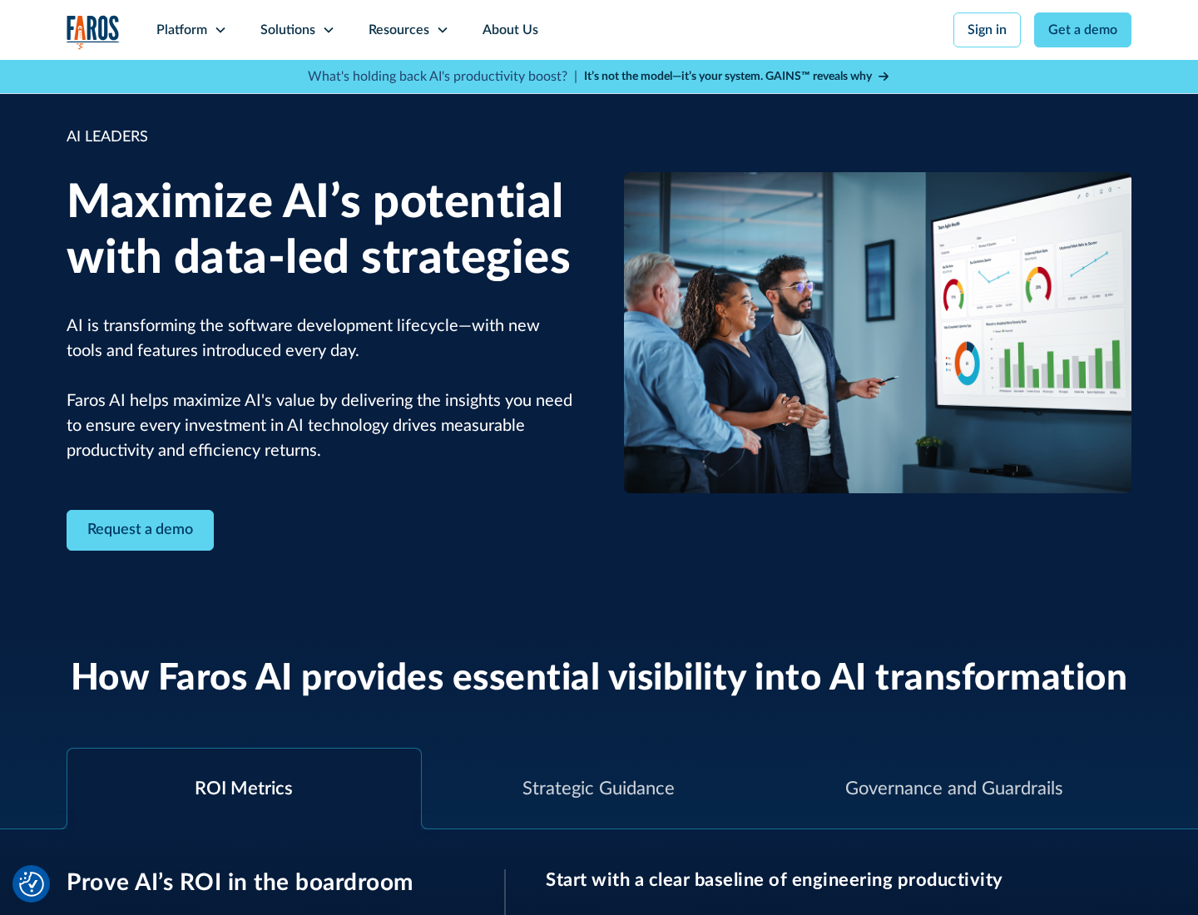
click at [328, 30] on icon at bounding box center [328, 29] width 13 height 13
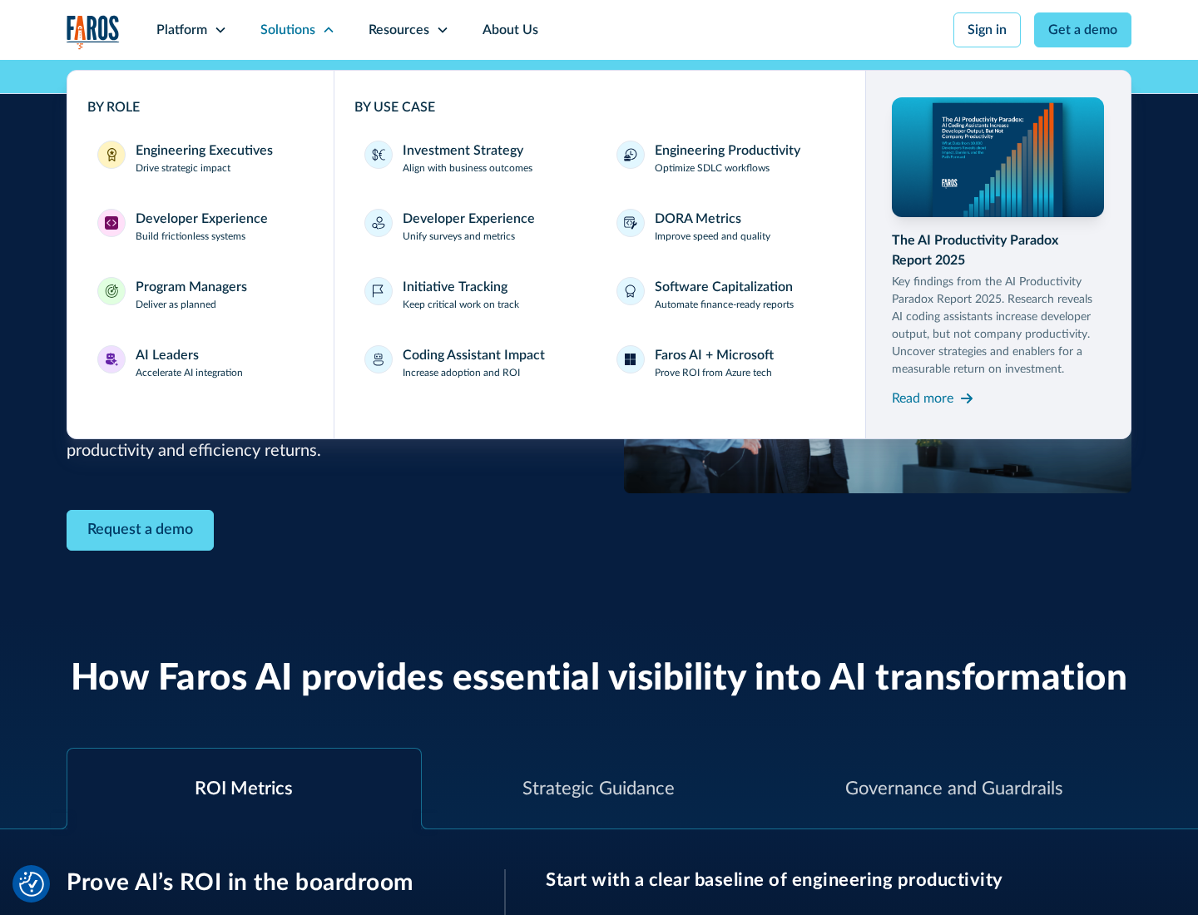
click at [461, 151] on div "Investment Strategy" at bounding box center [463, 151] width 121 height 20
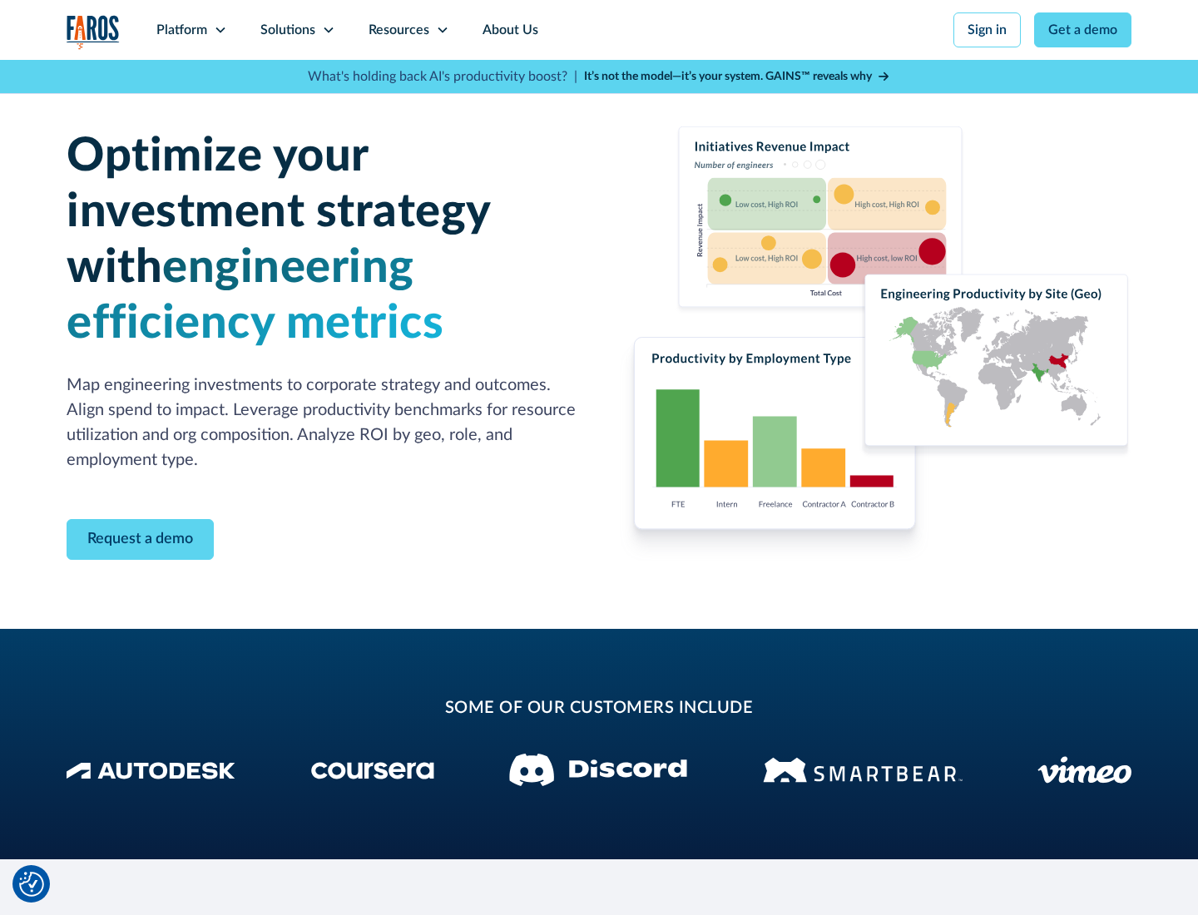
click at [328, 30] on icon at bounding box center [328, 29] width 13 height 13
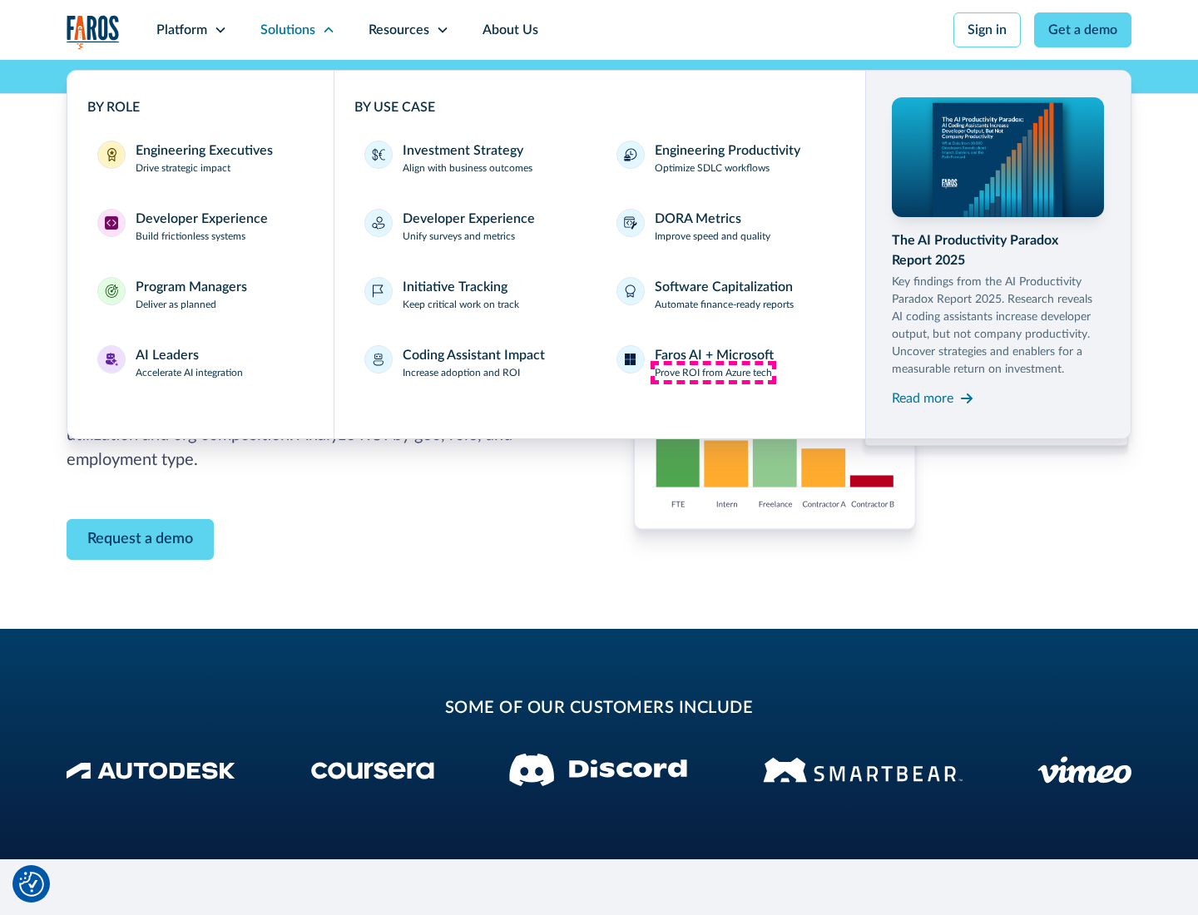
click at [713, 373] on p "Prove ROI from Azure tech" at bounding box center [713, 372] width 117 height 15
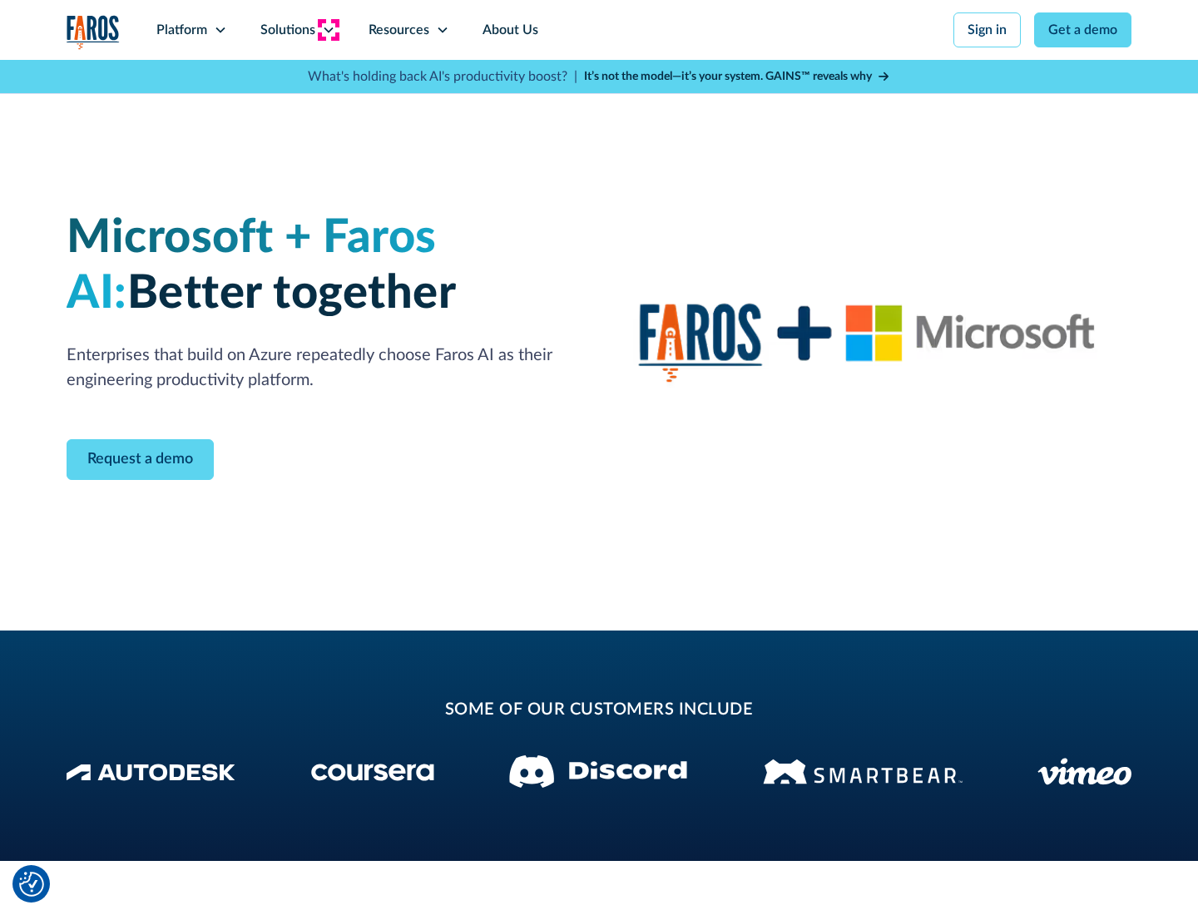
click at [328, 30] on icon at bounding box center [328, 29] width 13 height 13
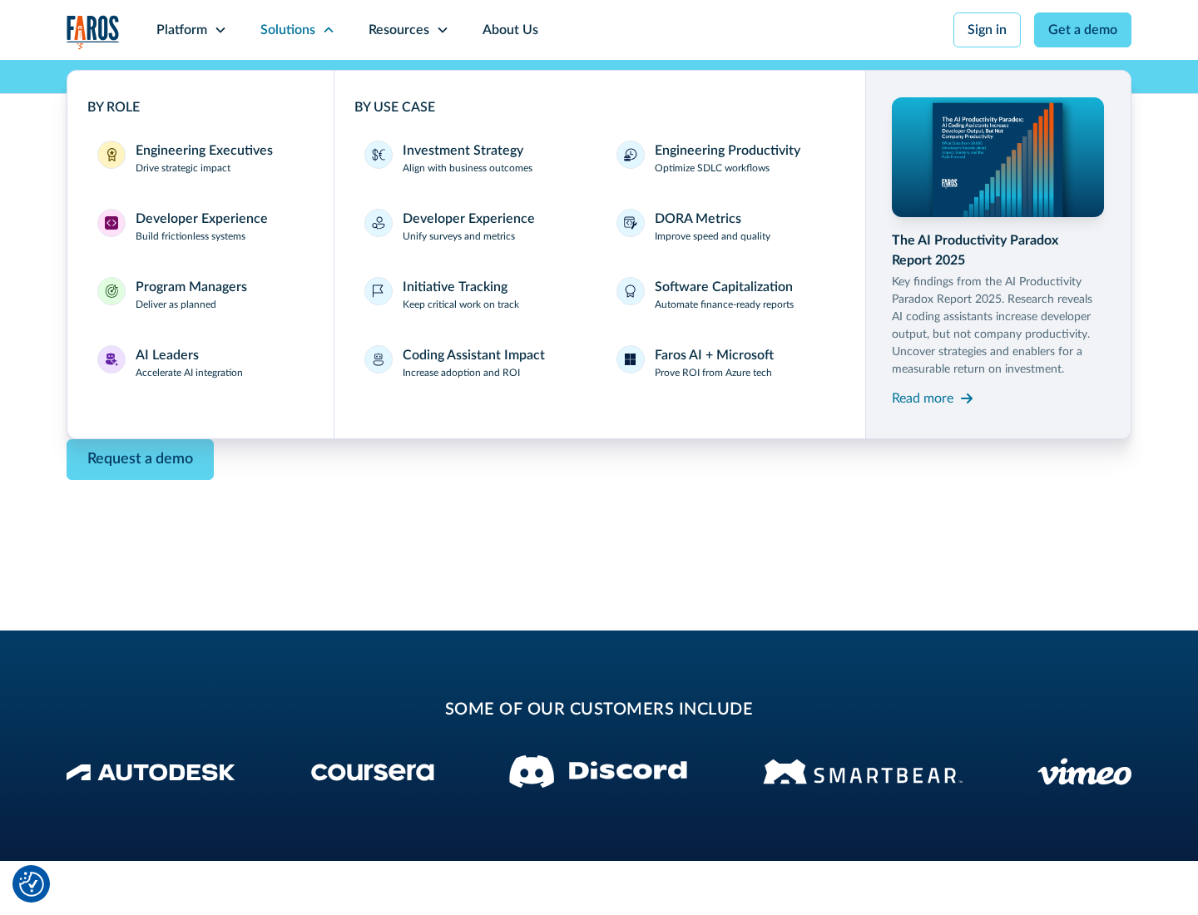
click at [922, 398] on div "Read more" at bounding box center [923, 398] width 62 height 20
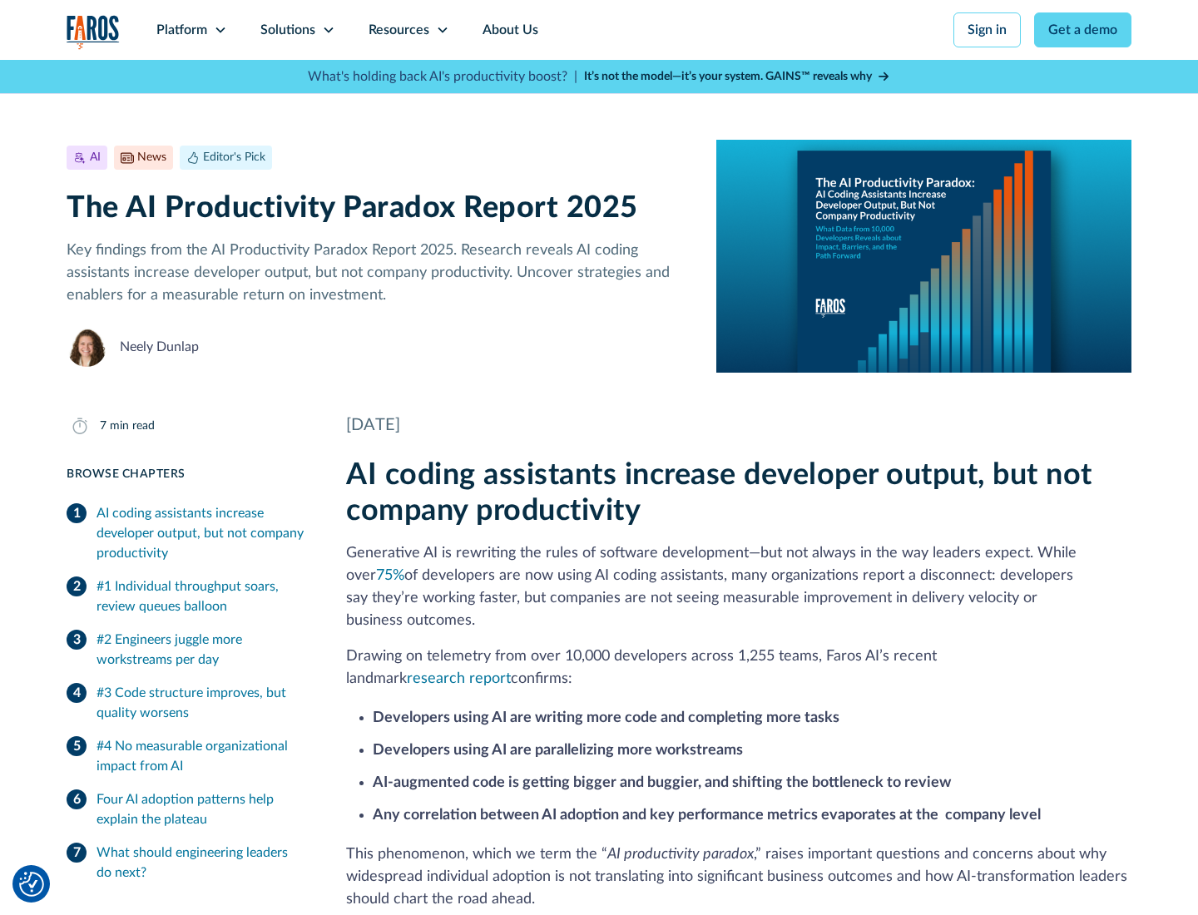
click at [441, 30] on icon at bounding box center [442, 29] width 13 height 13
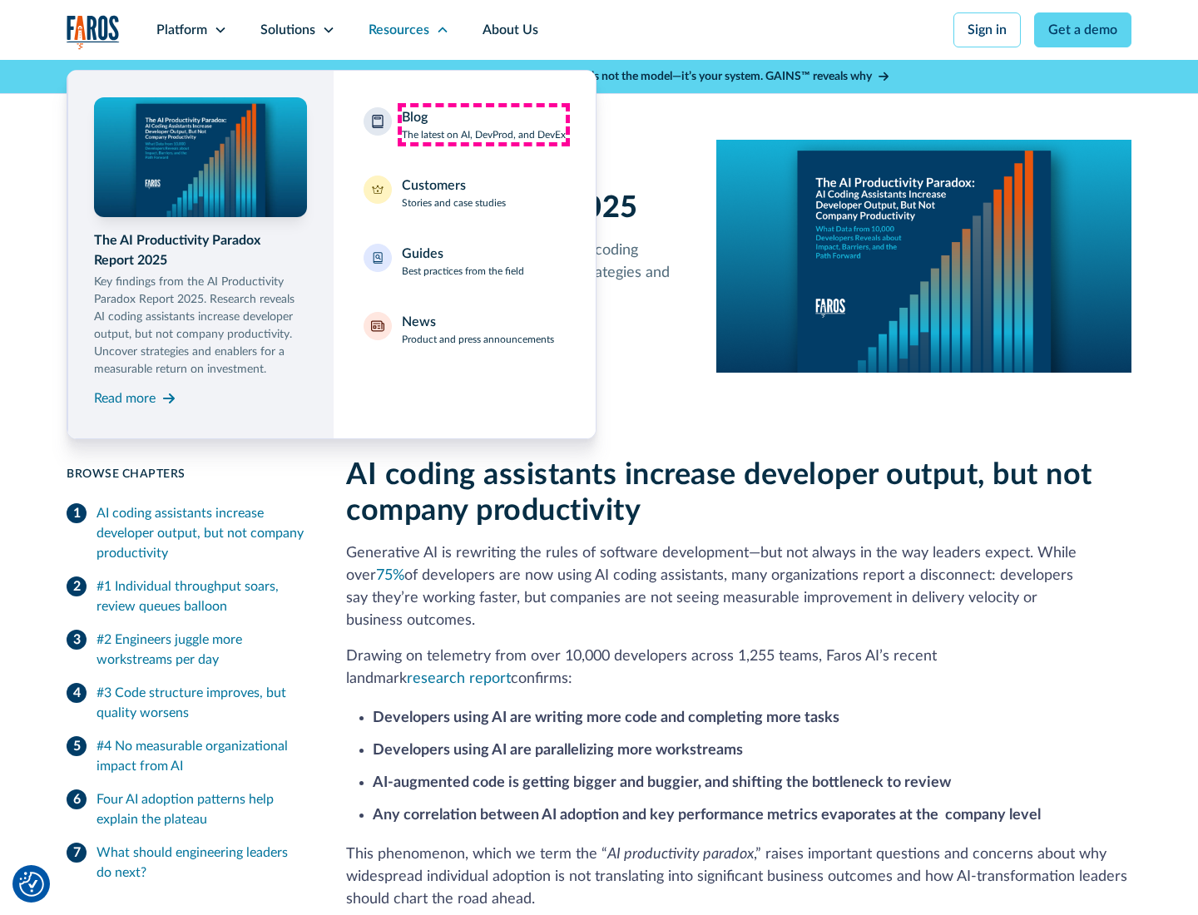
click at [483, 125] on div "Blog The latest on AI, DevProd, and DevEx" at bounding box center [484, 124] width 164 height 35
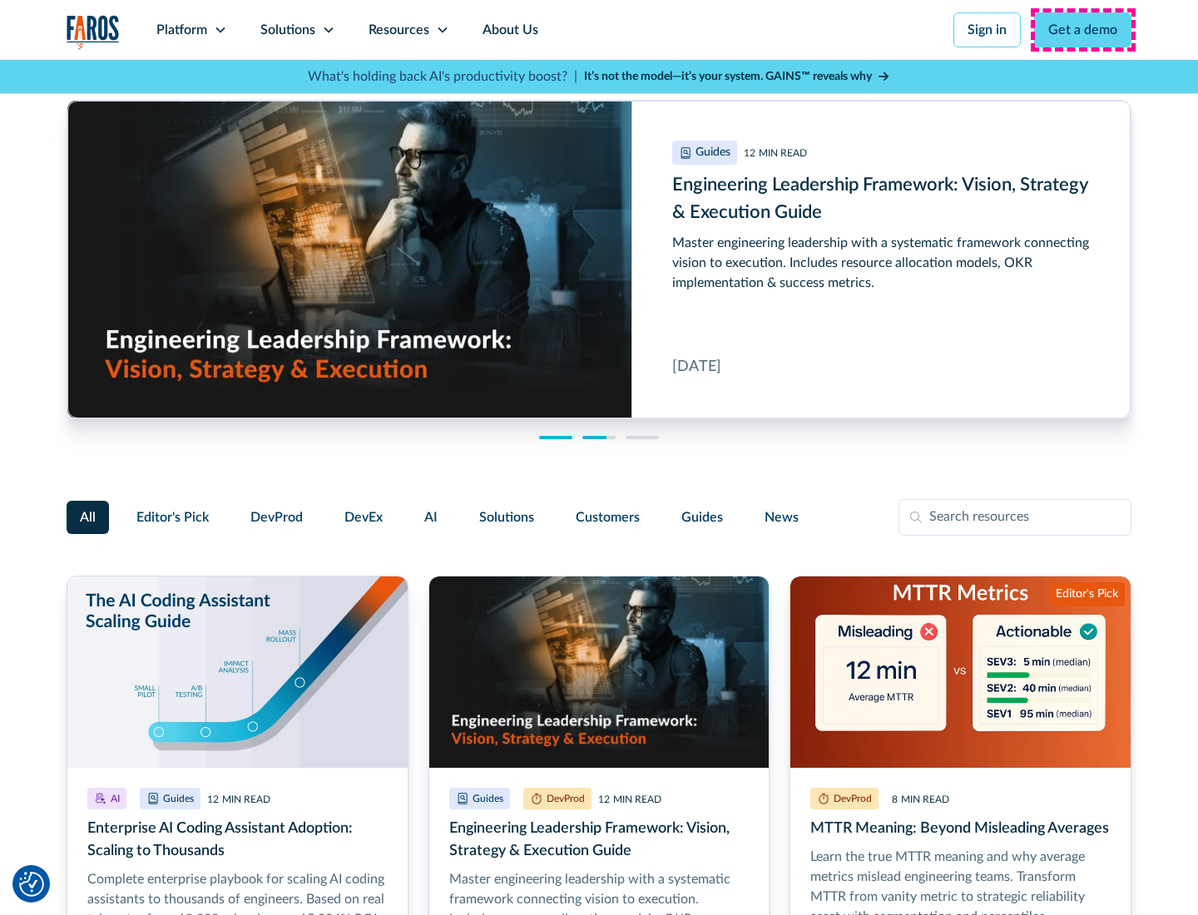
click at [1083, 30] on link "Get a demo" at bounding box center [1082, 29] width 97 height 35
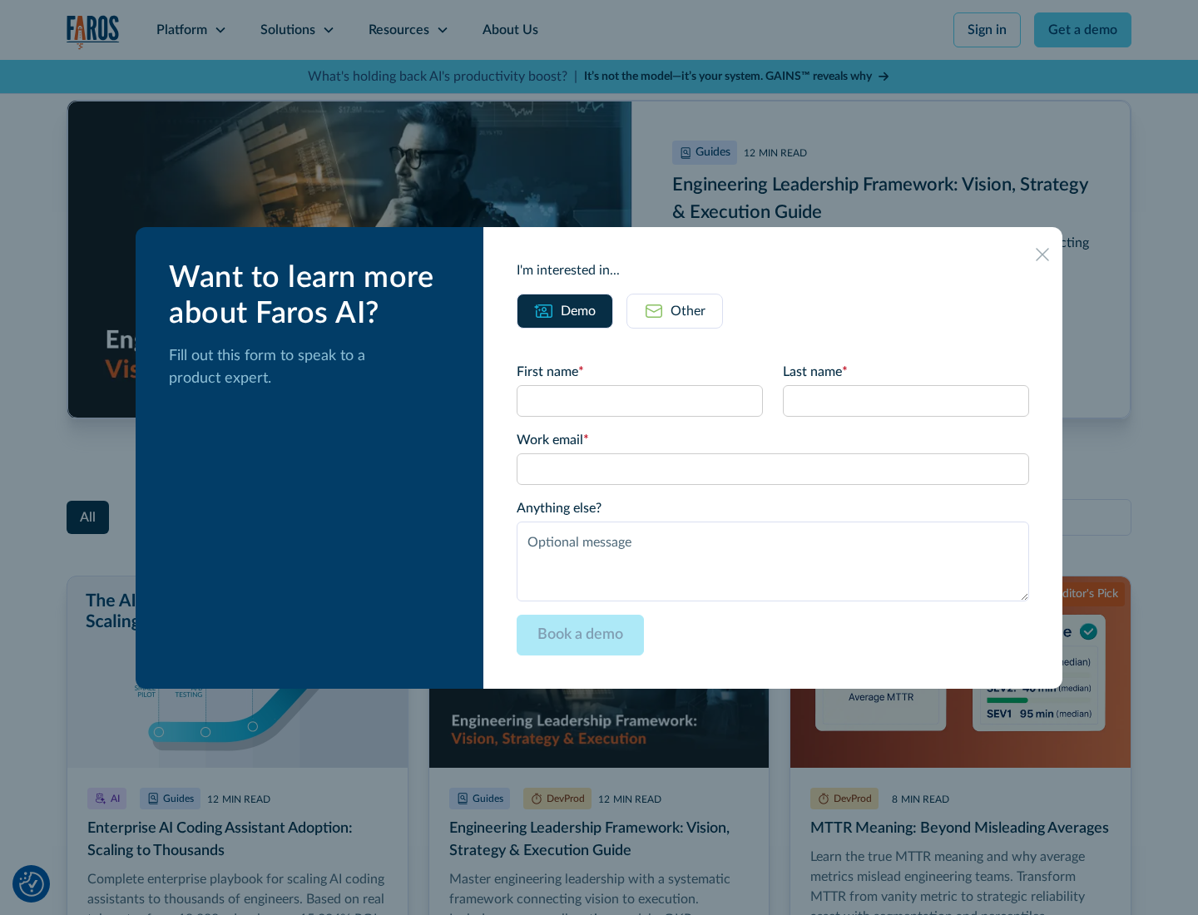
click at [675, 310] on div "Other" at bounding box center [687, 311] width 35 height 20
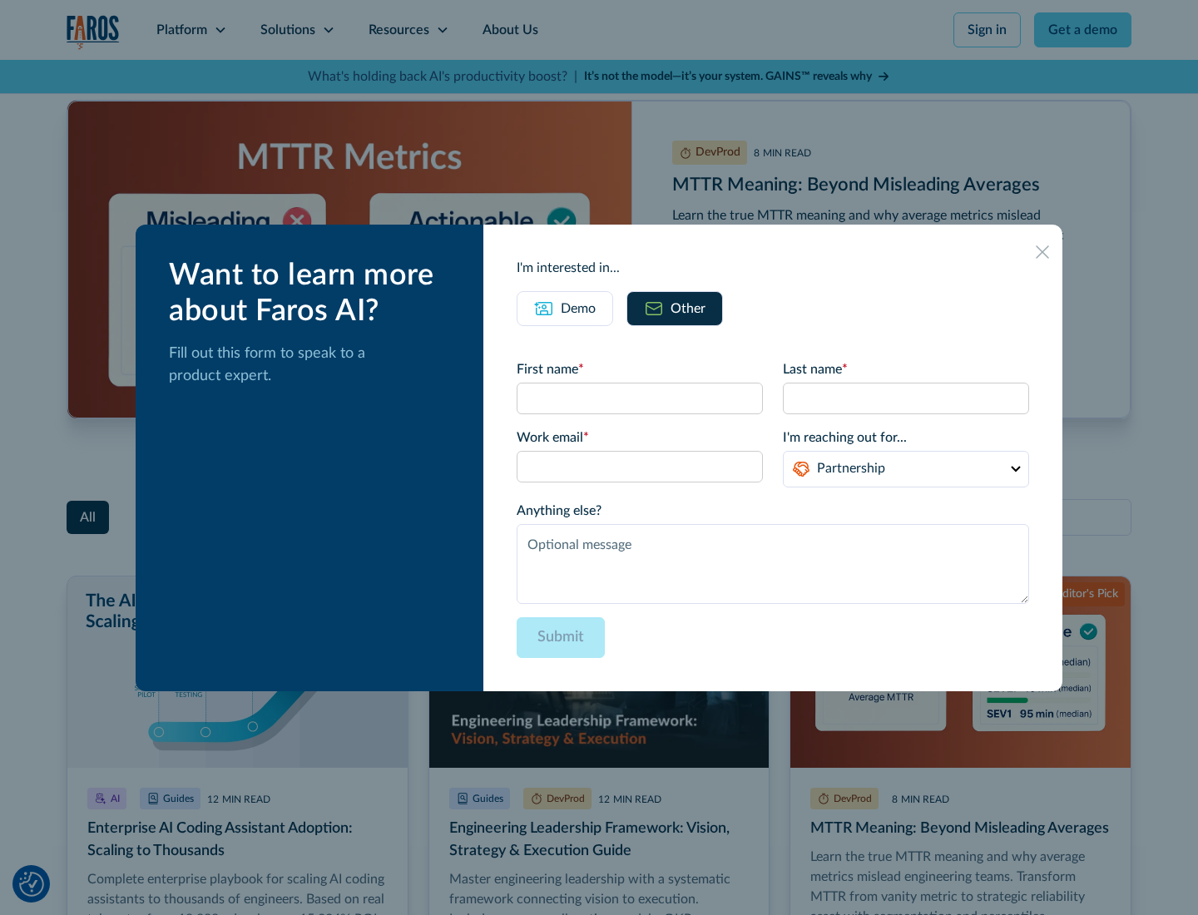
click at [1042, 251] on icon at bounding box center [1042, 251] width 13 height 13
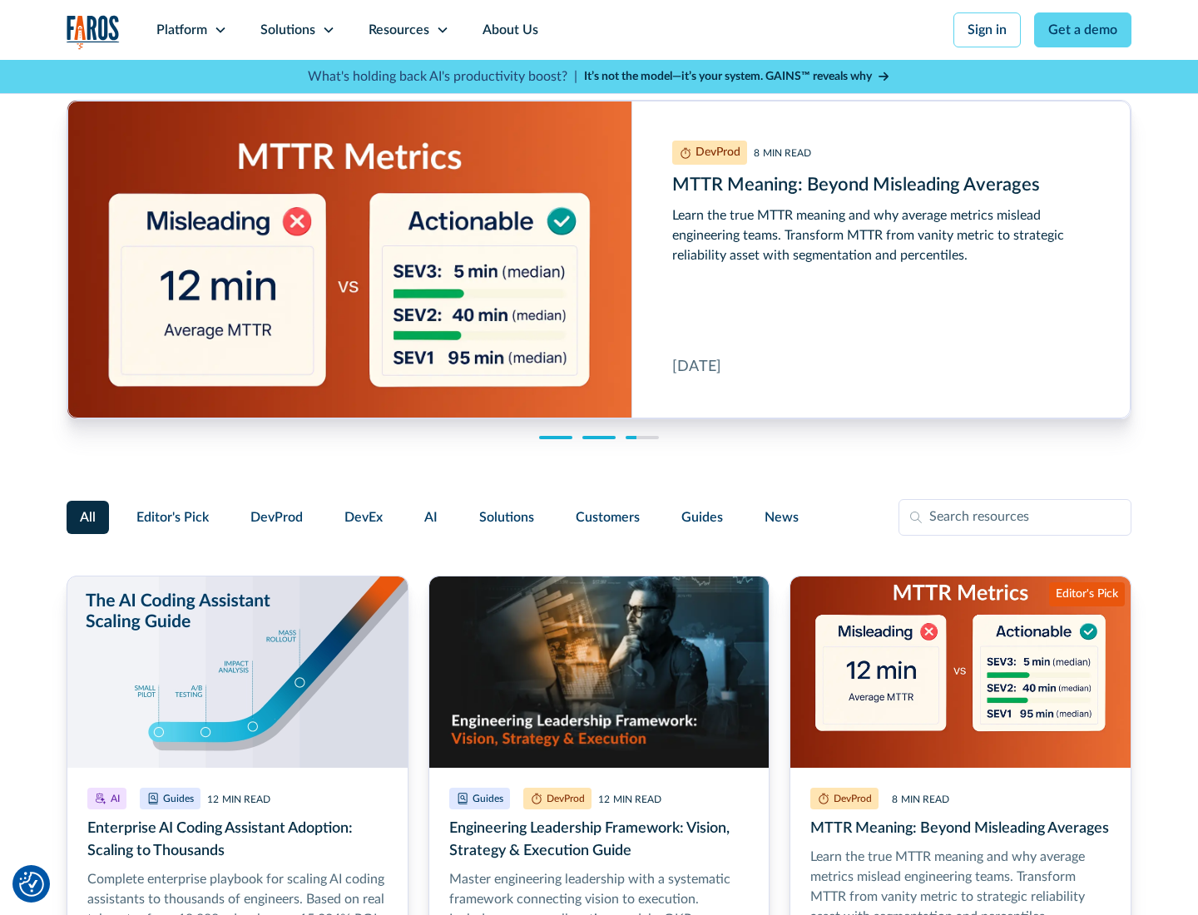
click at [508, 30] on link "About Us" at bounding box center [510, 30] width 89 height 60
